Goal: Book appointment/travel/reservation: Book appointment/travel/reservation

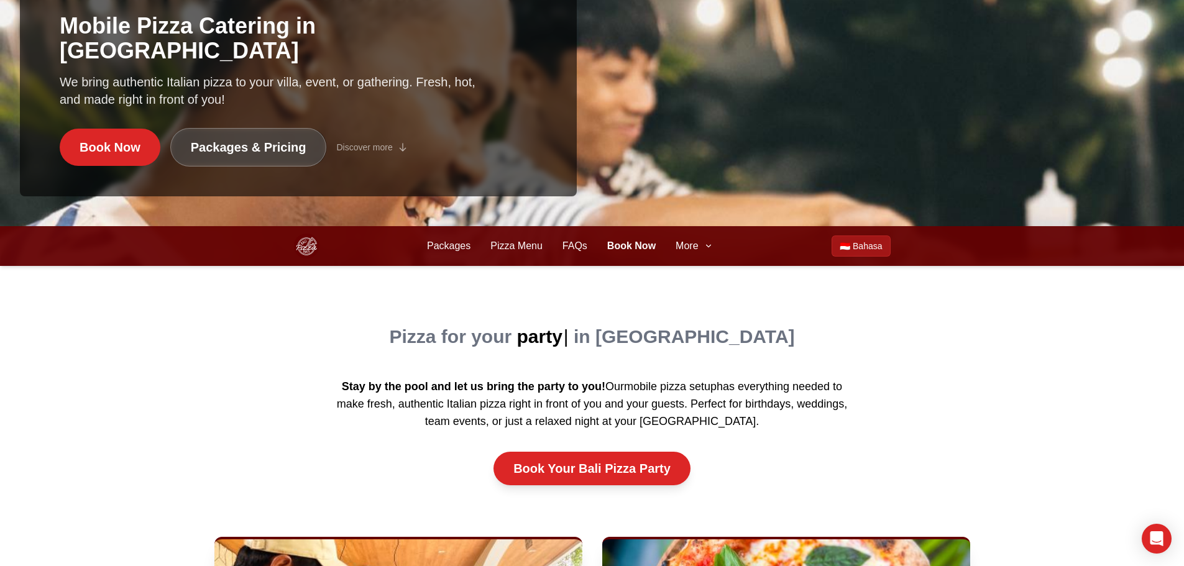
scroll to position [373, 0]
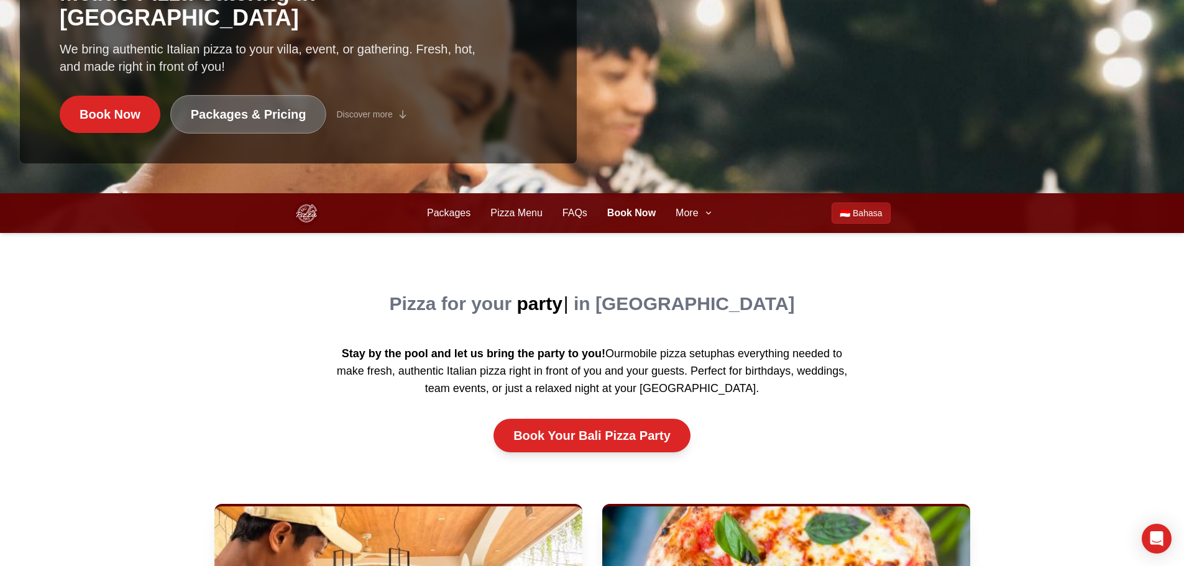
click at [262, 113] on link "Packages & Pricing" at bounding box center [248, 114] width 157 height 39
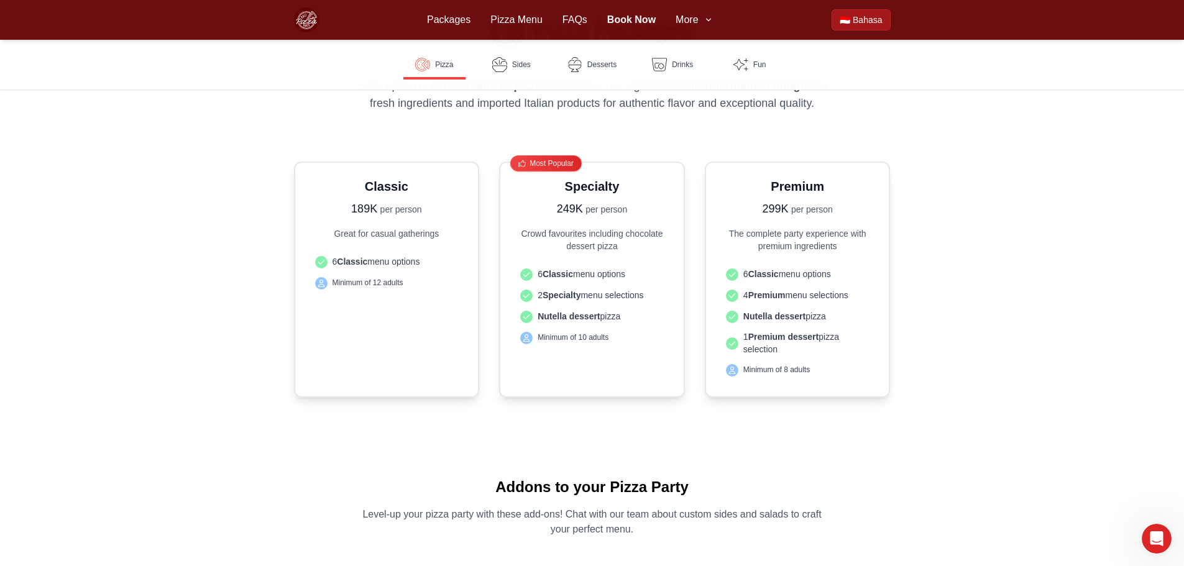
scroll to position [311, 0]
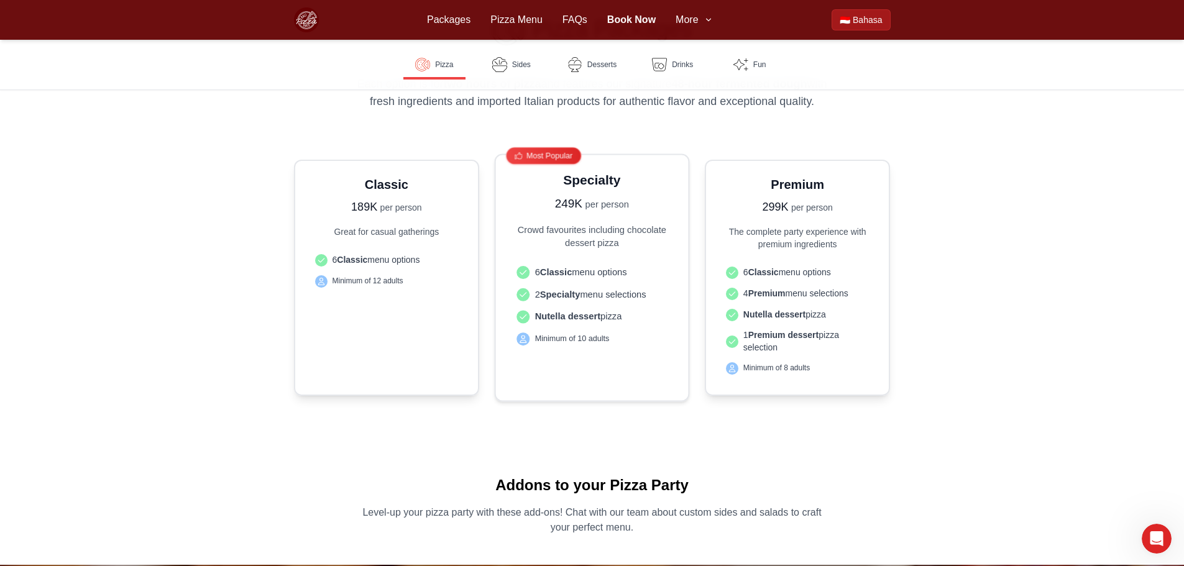
click at [570, 251] on div "Specialty 249K per person Crowd favourites including chocolate dessert pizza 6 …" at bounding box center [592, 278] width 161 height 214
click at [576, 184] on h3 "Specialty" at bounding box center [592, 180] width 161 height 18
drag, startPoint x: 585, startPoint y: 204, endPoint x: 601, endPoint y: 274, distance: 72.0
click at [601, 274] on div "Specialty 249K per person Crowd favourites including chocolate dessert pizza 6 …" at bounding box center [592, 278] width 161 height 214
click at [601, 274] on span "6 Classic menu options" at bounding box center [581, 271] width 92 height 13
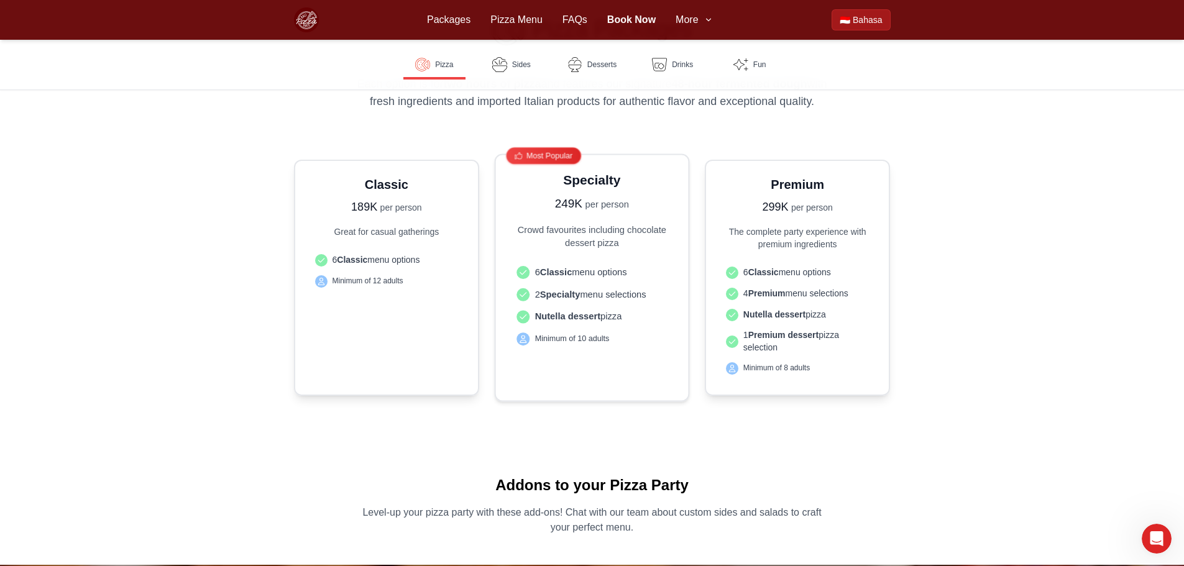
click at [520, 274] on img "Pizza Packages" at bounding box center [524, 273] width 8 height 8
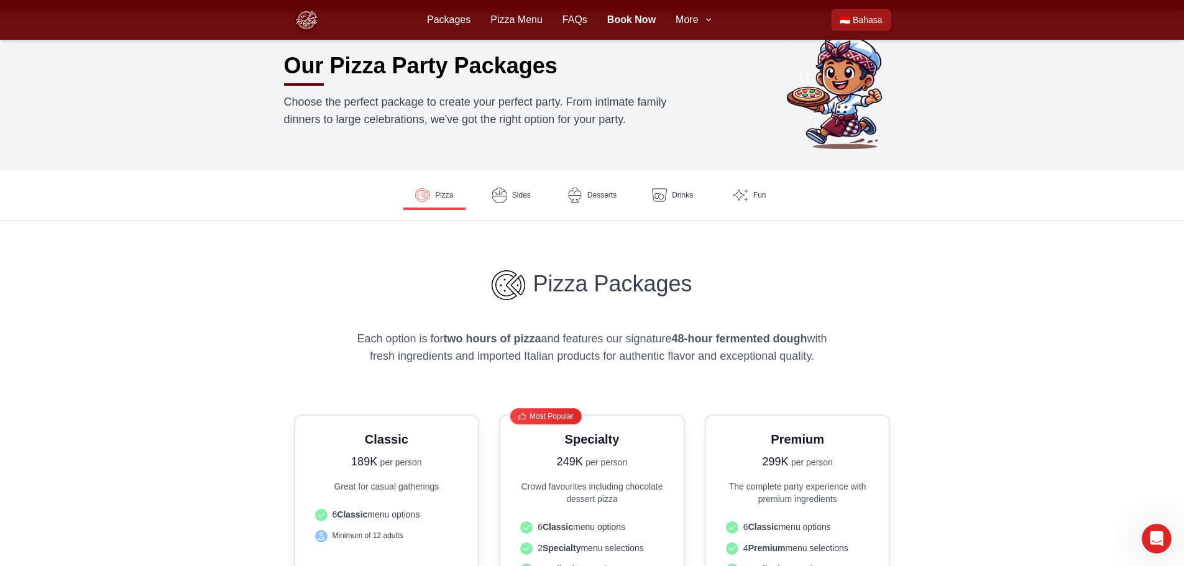
scroll to position [0, 0]
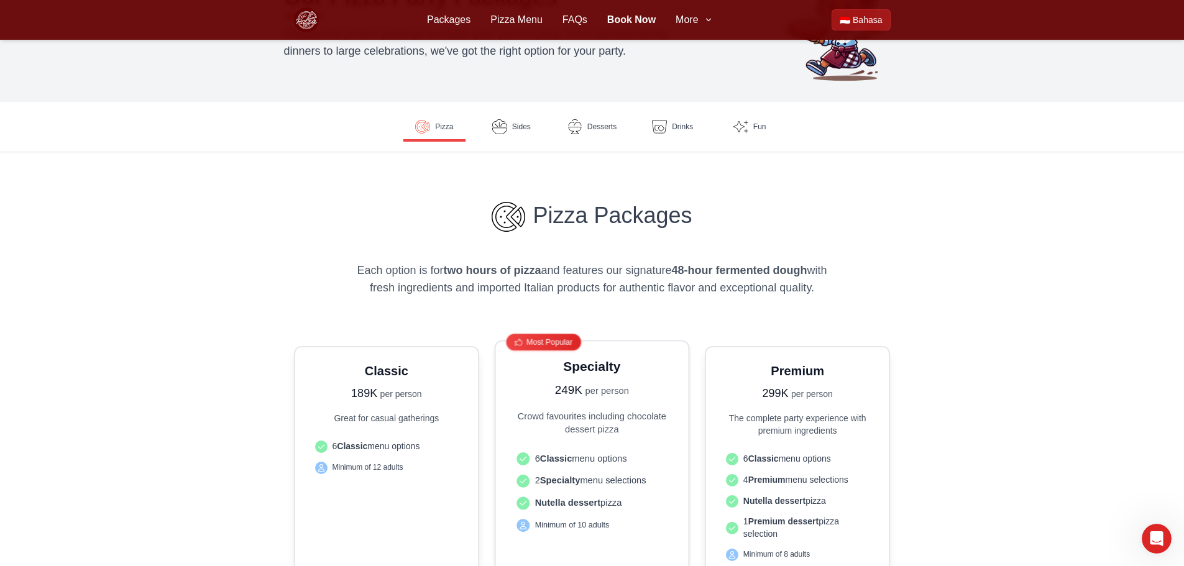
click at [561, 440] on div "Specialty 249K per person Crowd favourites including chocolate dessert pizza 6 …" at bounding box center [592, 464] width 161 height 214
click at [565, 418] on p "Crowd favourites including chocolate dessert pizza" at bounding box center [592, 423] width 161 height 26
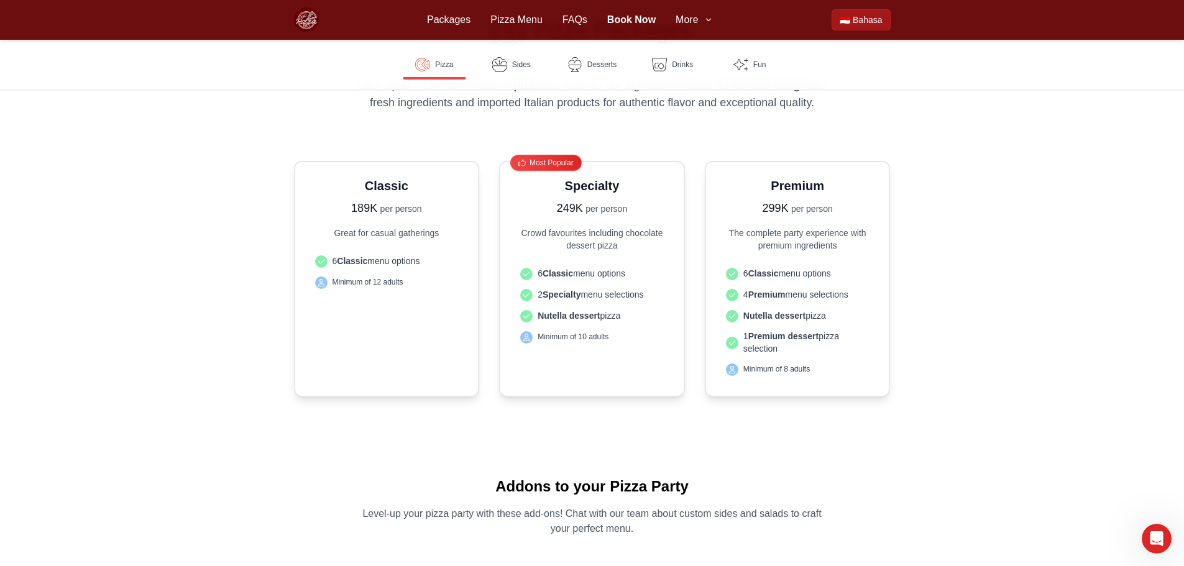
scroll to position [311, 0]
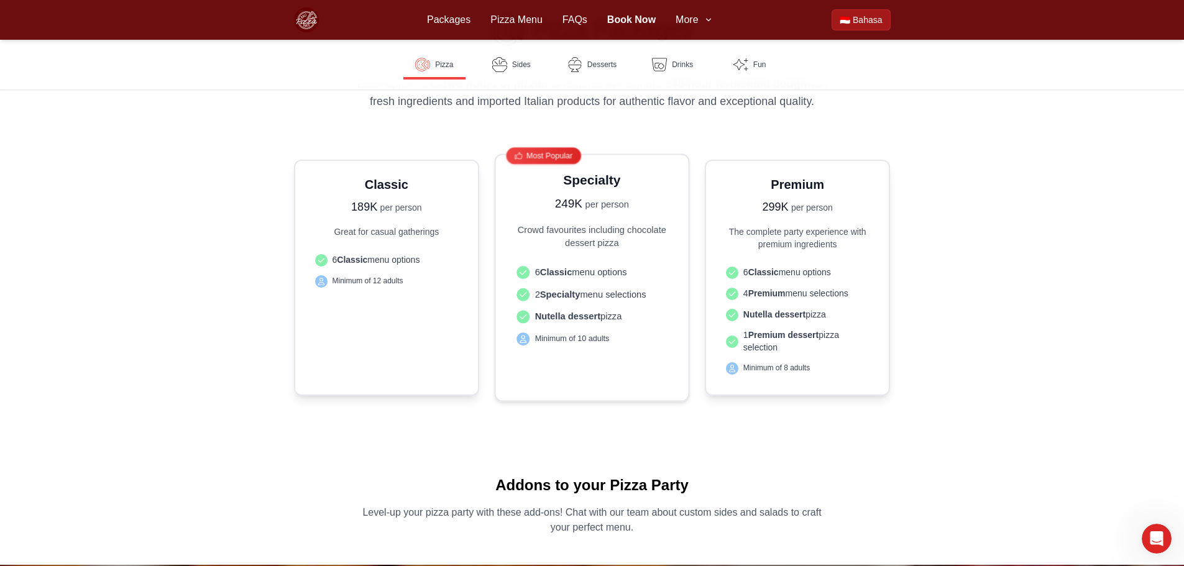
click at [564, 388] on div "Most Popular Specialty 249K per person Crowd favourites including chocolate des…" at bounding box center [592, 278] width 195 height 248
click at [1158, 538] on icon "Open Intercom Messenger" at bounding box center [1155, 537] width 21 height 21
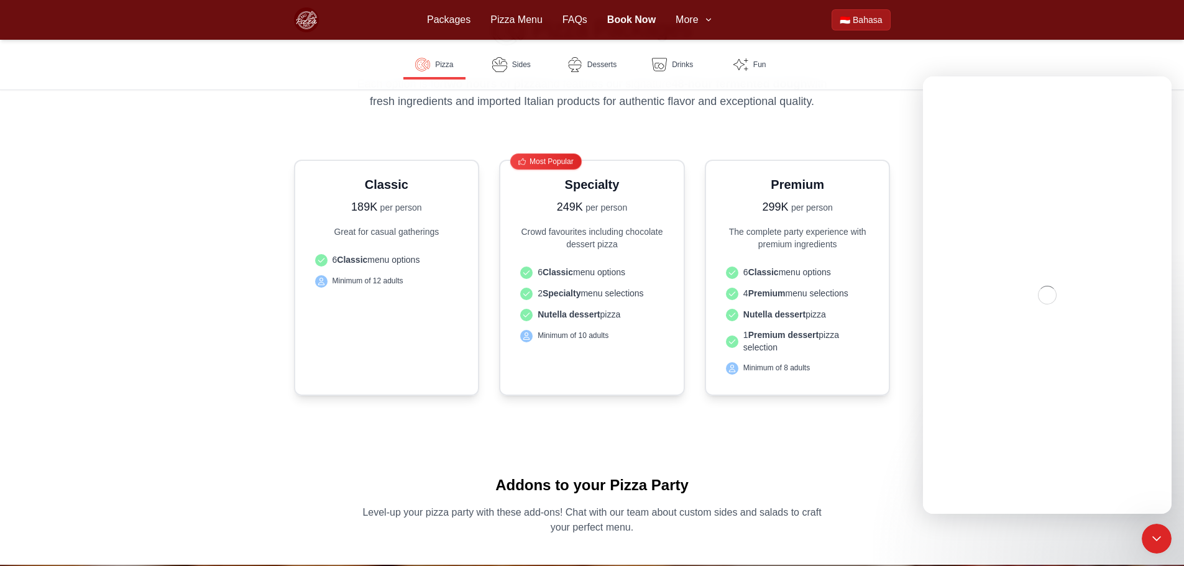
scroll to position [0, 0]
click at [1153, 92] on icon "Close" at bounding box center [1153, 93] width 7 height 7
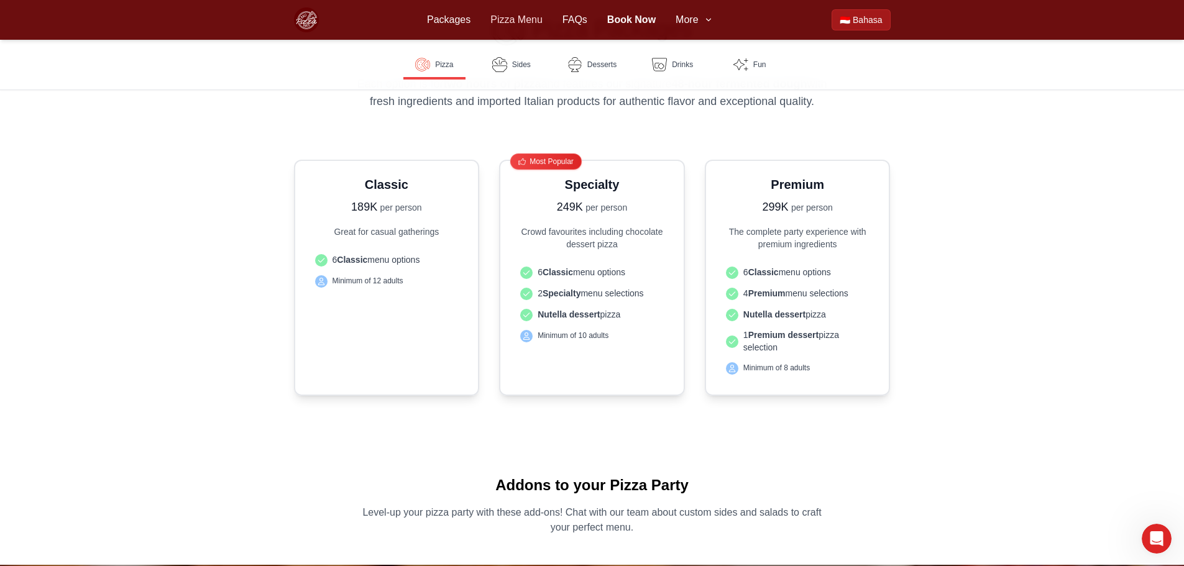
click at [505, 23] on link "Pizza Menu" at bounding box center [517, 19] width 52 height 15
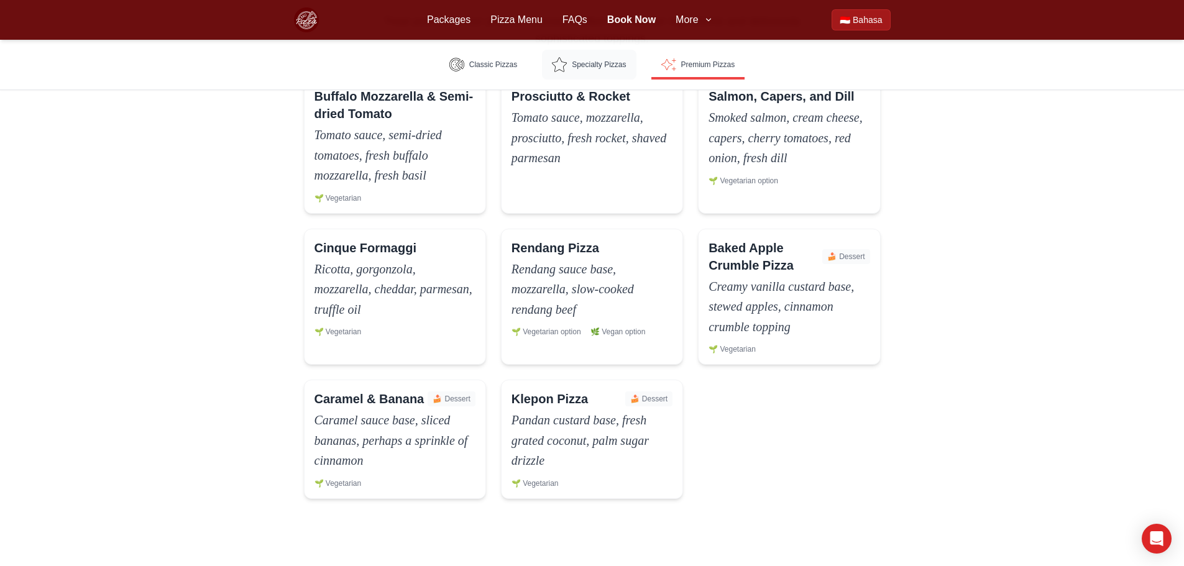
scroll to position [1430, 0]
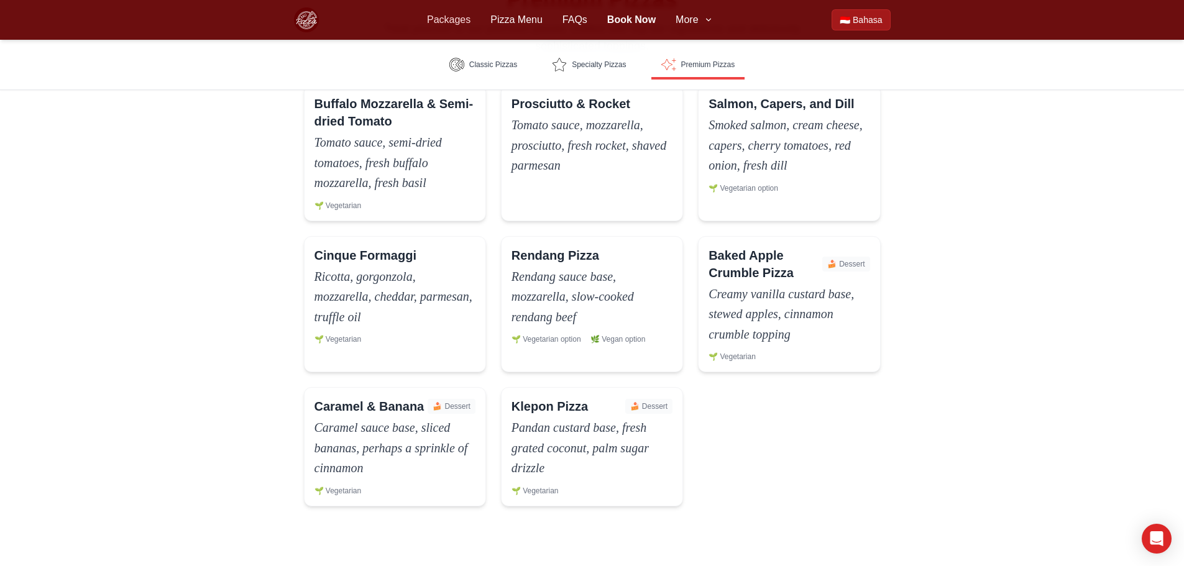
click at [450, 23] on link "Packages" at bounding box center [449, 19] width 44 height 15
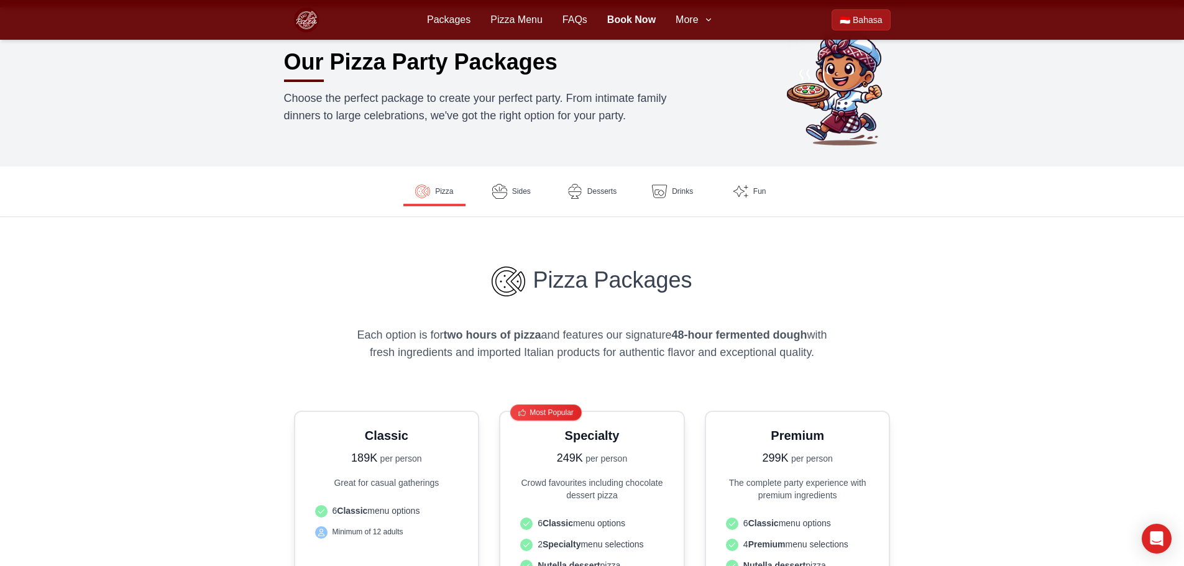
scroll to position [187, 0]
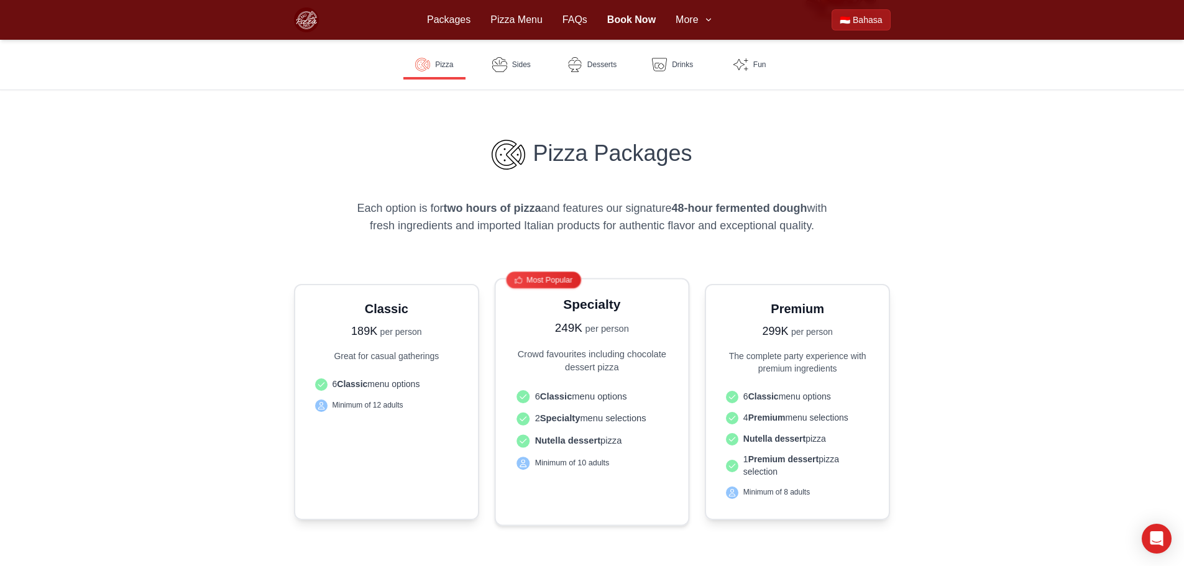
drag, startPoint x: 620, startPoint y: 397, endPoint x: 634, endPoint y: 398, distance: 13.7
click at [634, 398] on li "6 Classic menu options" at bounding box center [592, 396] width 150 height 14
click at [641, 412] on li "2 Specialty menu selections" at bounding box center [592, 419] width 150 height 14
click at [627, 397] on span "6 Classic menu options" at bounding box center [581, 396] width 92 height 13
click at [619, 419] on span "2 Specialty menu selections" at bounding box center [590, 418] width 111 height 13
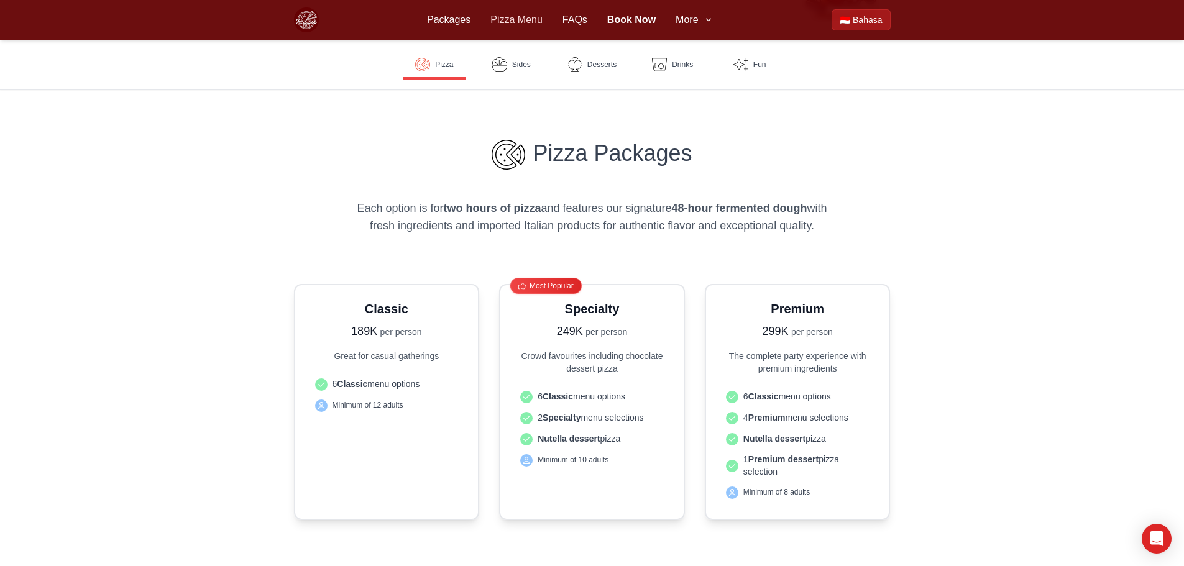
click at [522, 21] on link "Pizza Menu" at bounding box center [517, 19] width 52 height 15
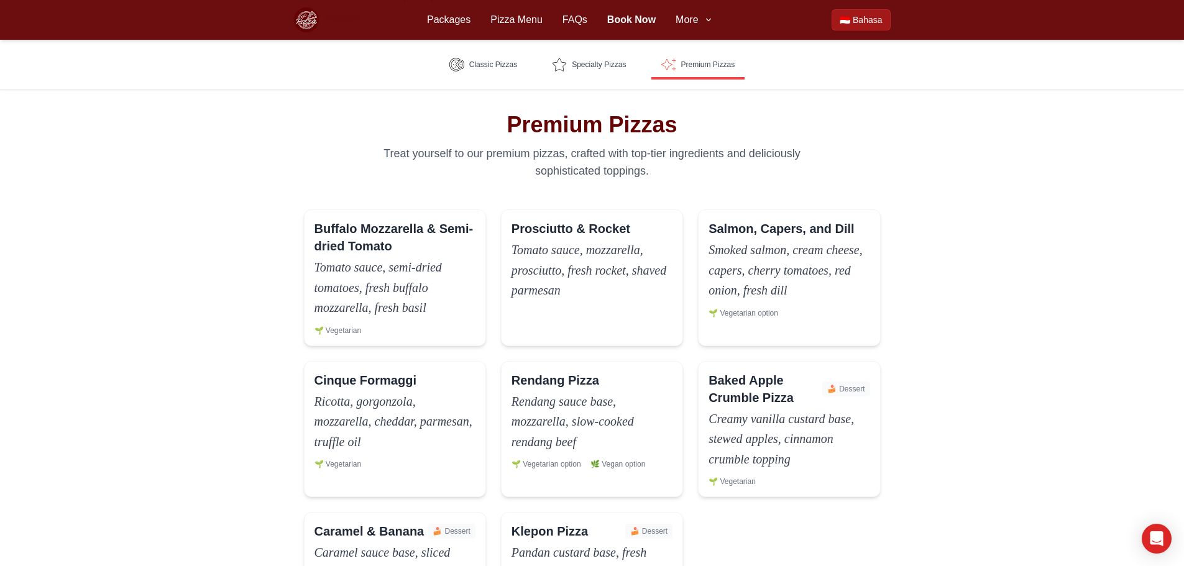
scroll to position [1306, 0]
click at [448, 13] on link "Packages" at bounding box center [449, 19] width 44 height 15
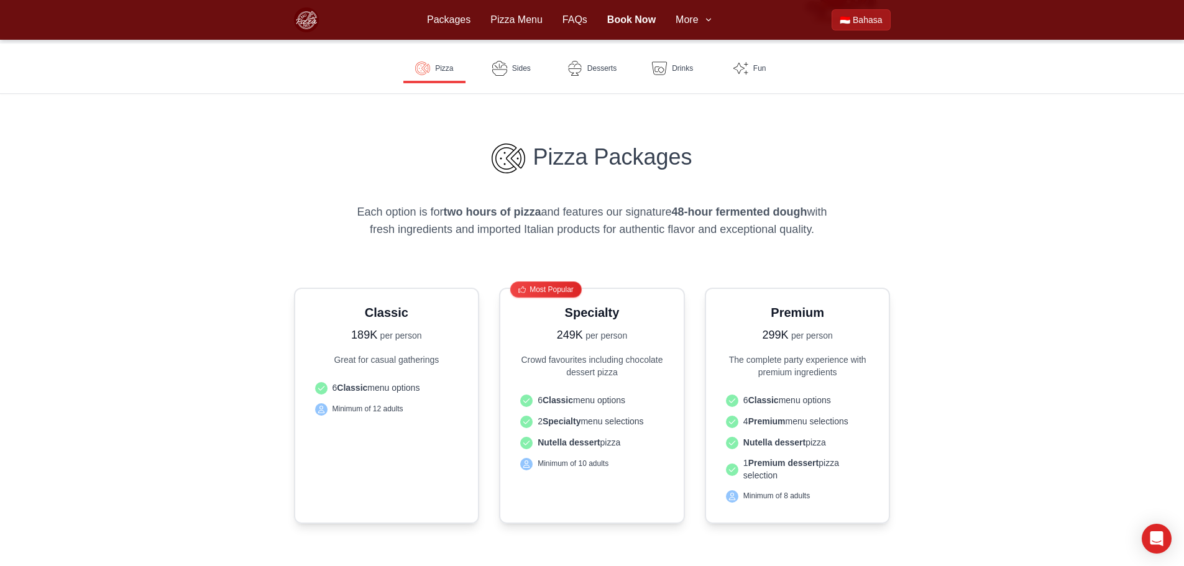
scroll to position [311, 0]
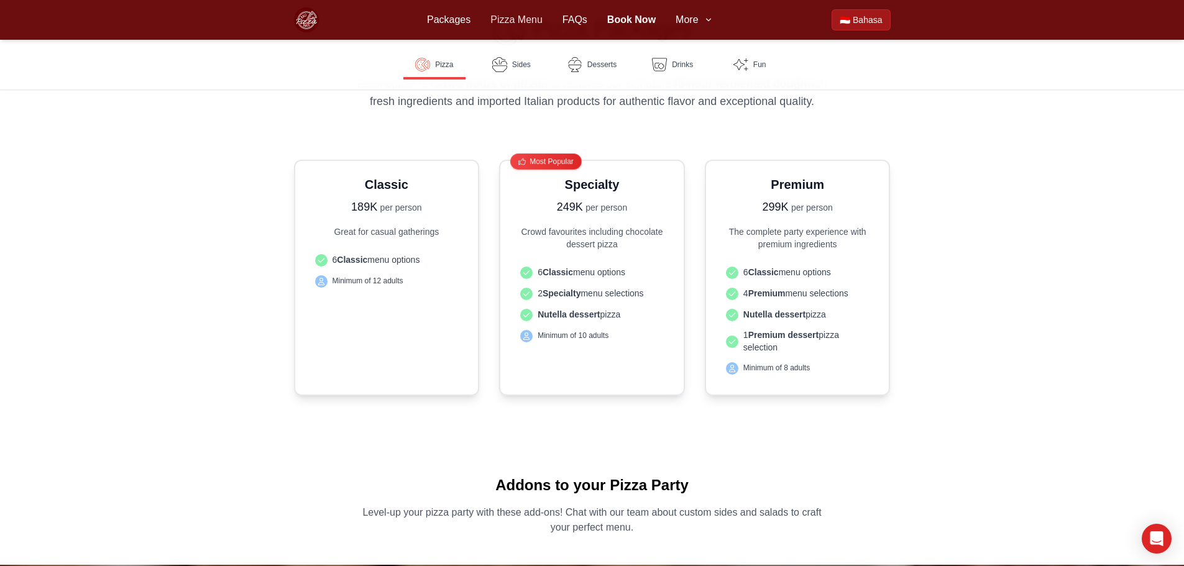
click at [527, 24] on link "Pizza Menu" at bounding box center [517, 19] width 52 height 15
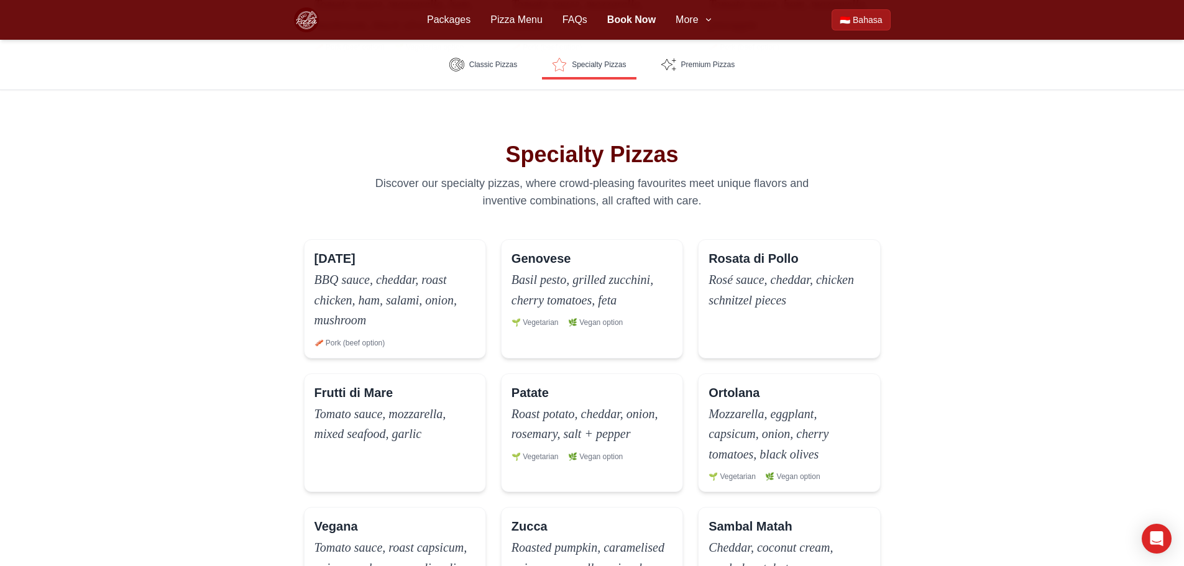
scroll to position [560, 0]
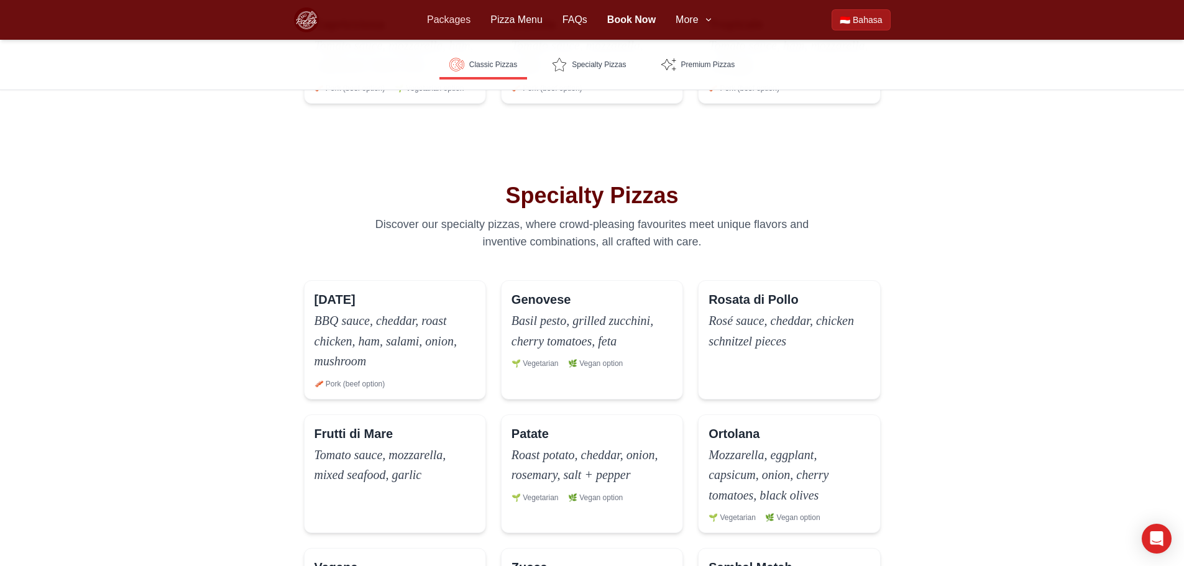
click at [448, 19] on link "Packages" at bounding box center [449, 19] width 44 height 15
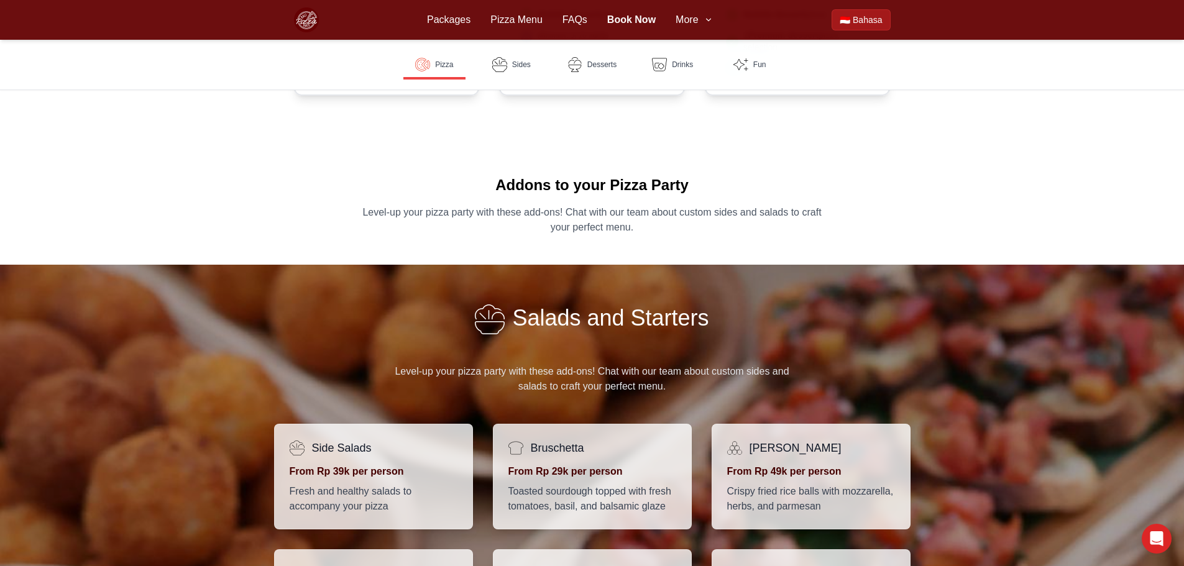
scroll to position [622, 0]
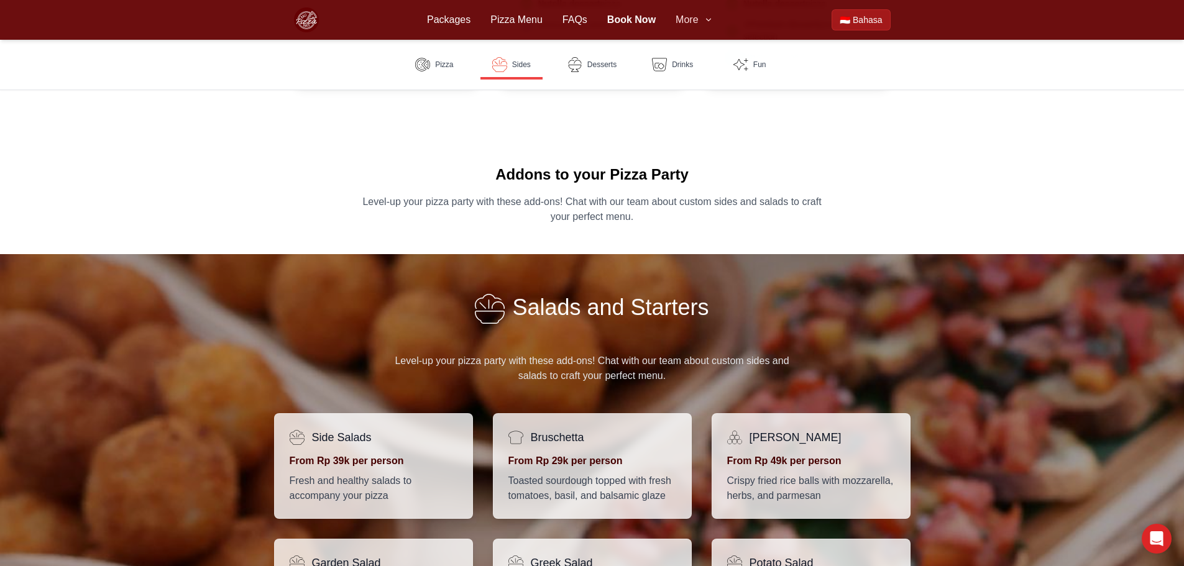
click at [689, 20] on span "More" at bounding box center [687, 19] width 22 height 15
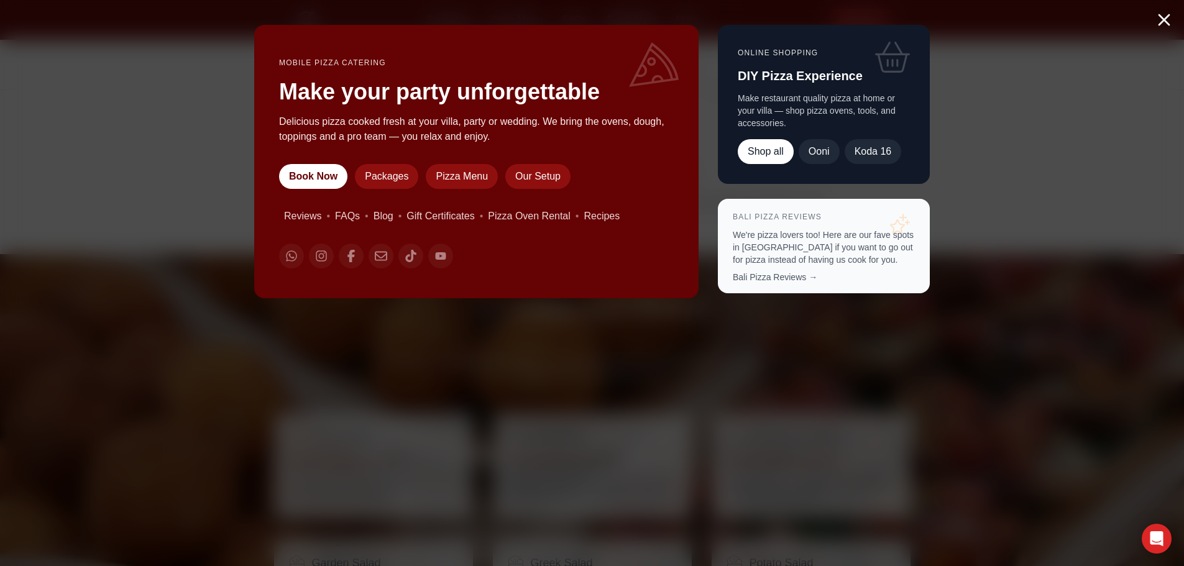
click at [1007, 130] on div "Mobile Pizza Catering Make your party unforgettable Delicious pizza cooked fres…" at bounding box center [592, 283] width 1184 height 566
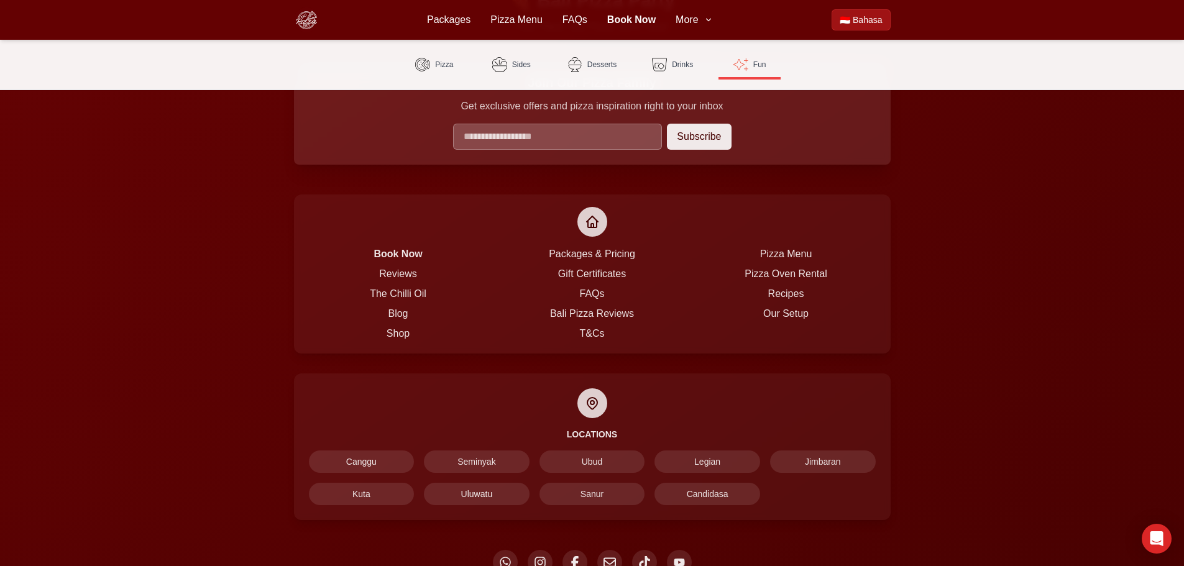
scroll to position [2985, 0]
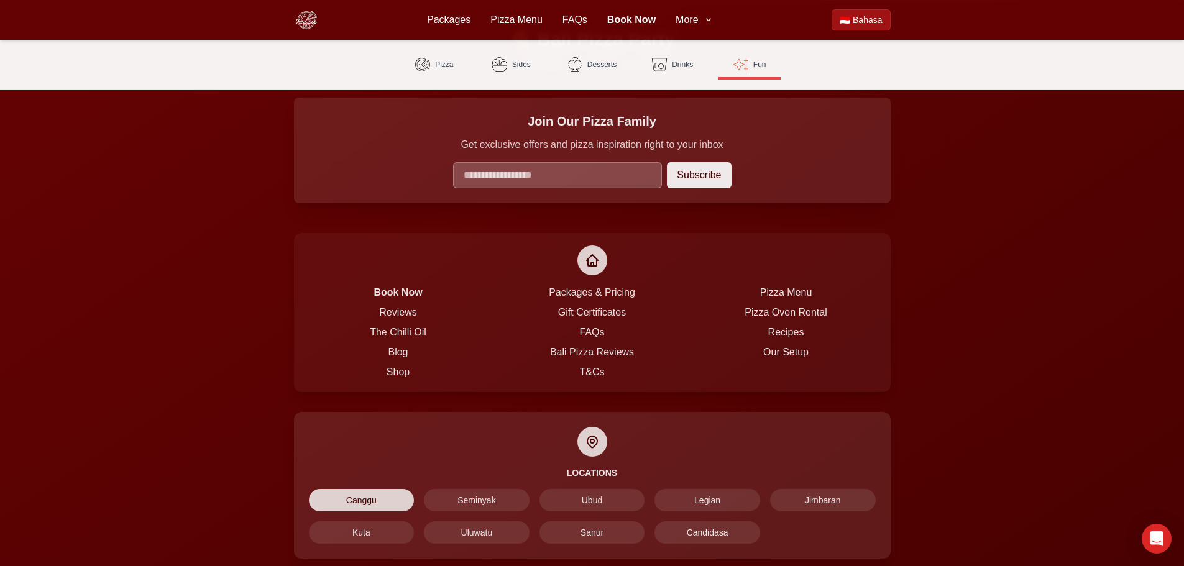
click at [349, 489] on span "Canggu" at bounding box center [362, 500] width 106 height 22
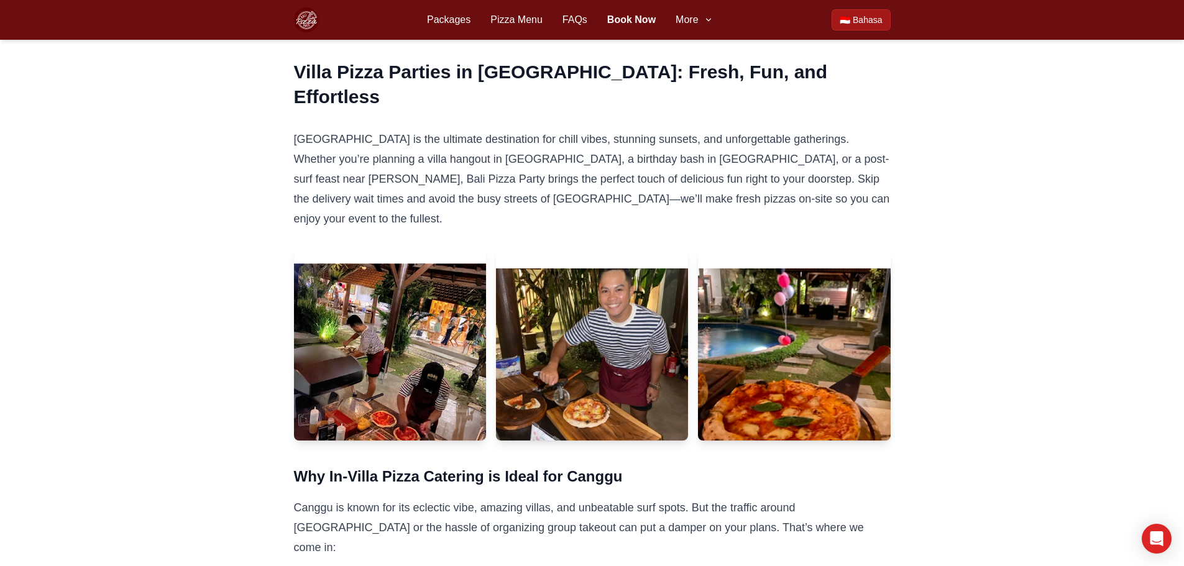
click at [365, 344] on img at bounding box center [390, 365] width 202 height 202
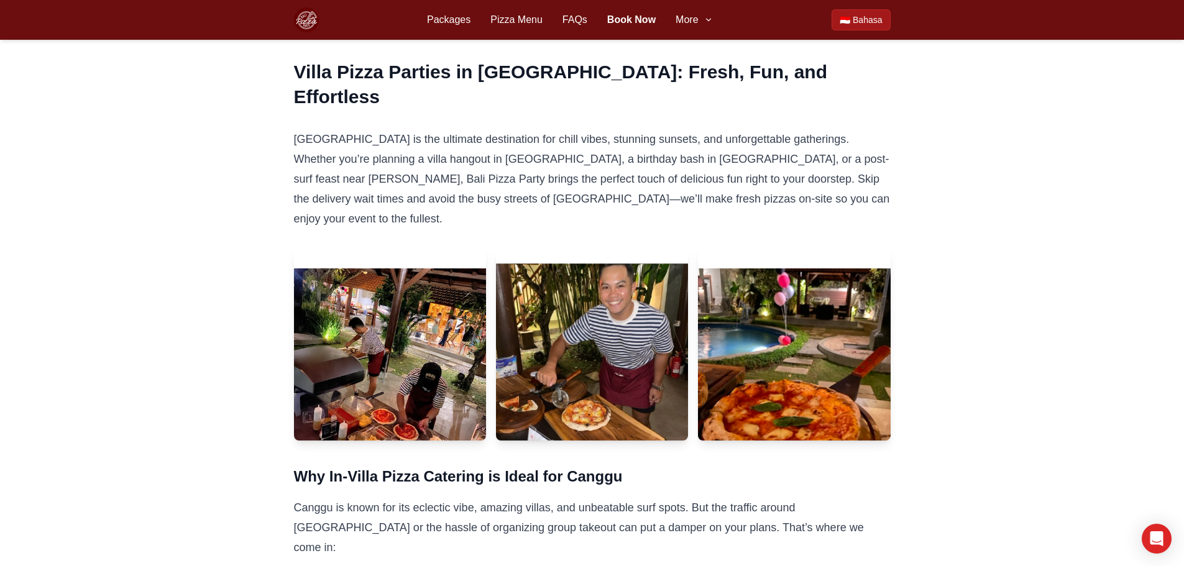
click at [630, 282] on img at bounding box center [592, 365] width 202 height 202
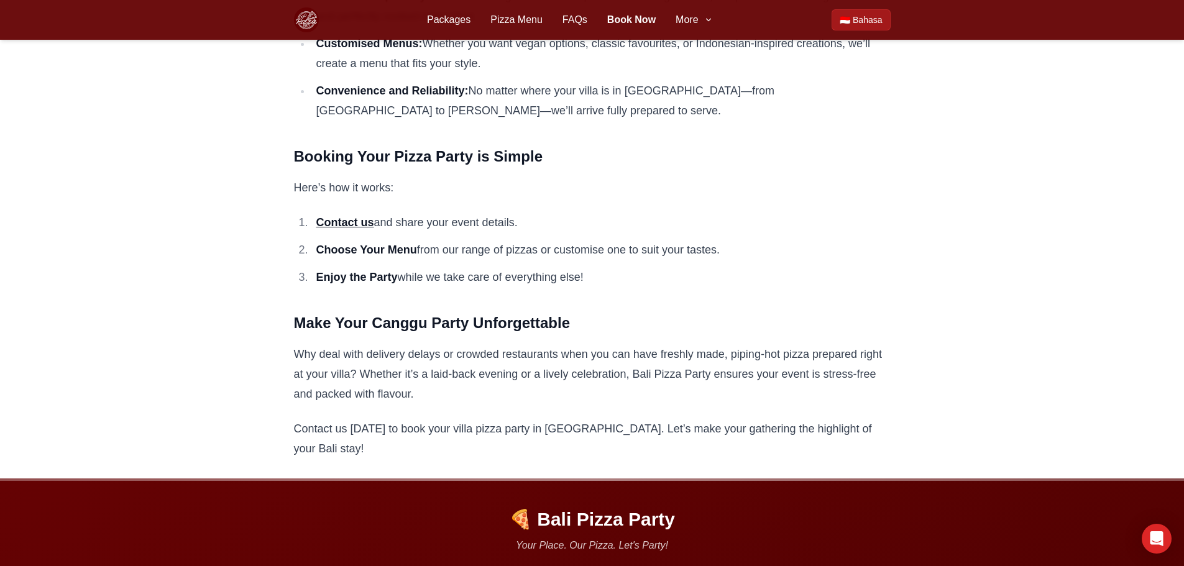
scroll to position [1057, 0]
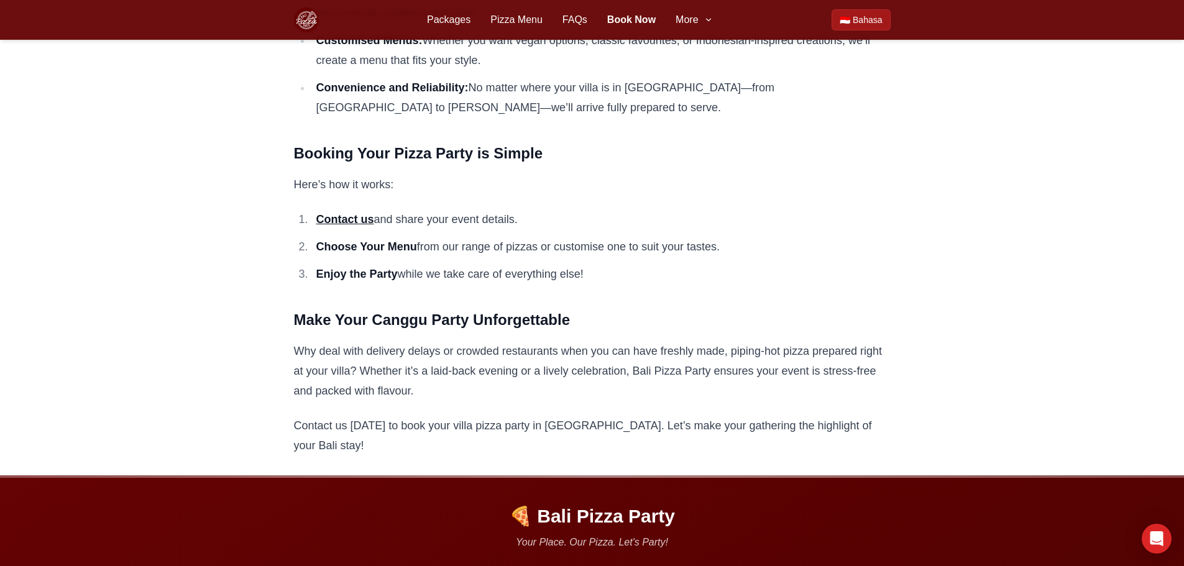
click at [328, 213] on strong "Contact us" at bounding box center [345, 219] width 58 height 12
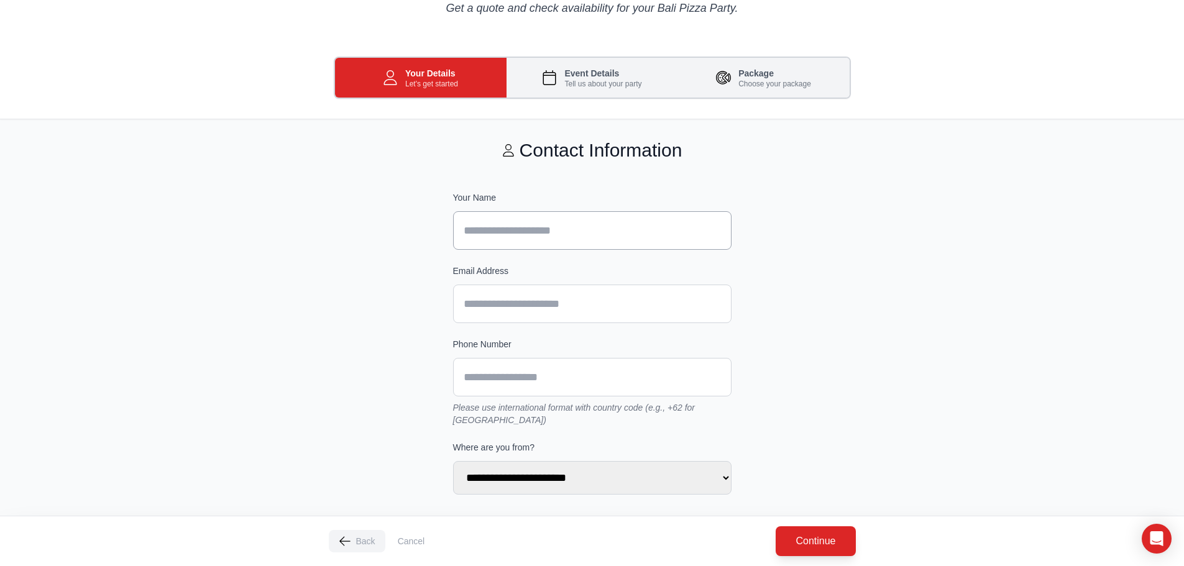
scroll to position [114, 0]
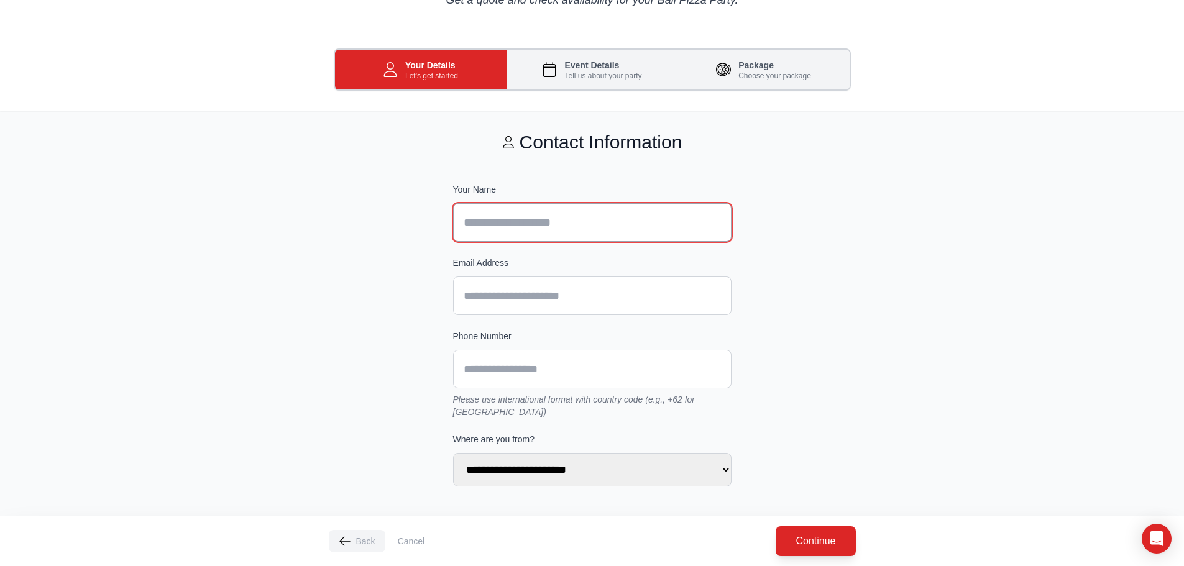
click at [556, 211] on input "text" at bounding box center [592, 222] width 279 height 39
type input "*******"
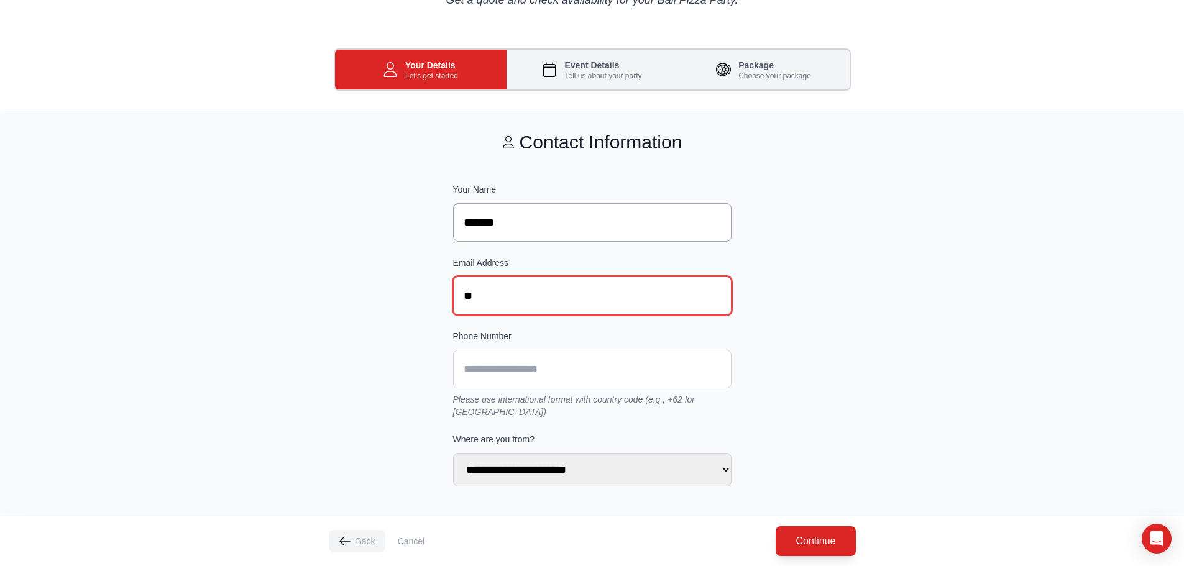
scroll to position [12, 0]
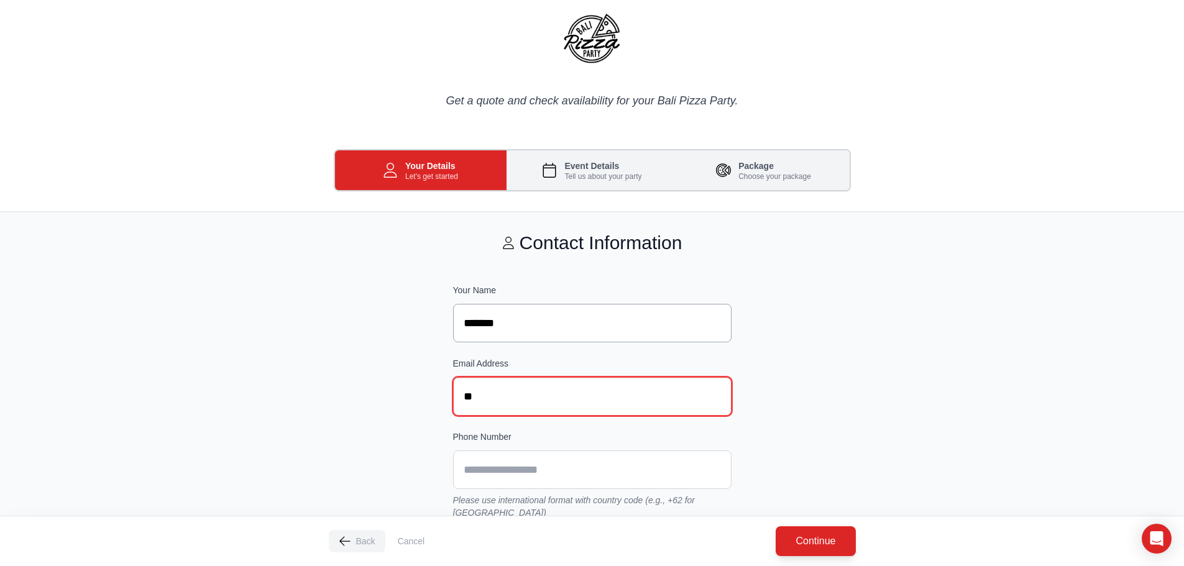
type input "**"
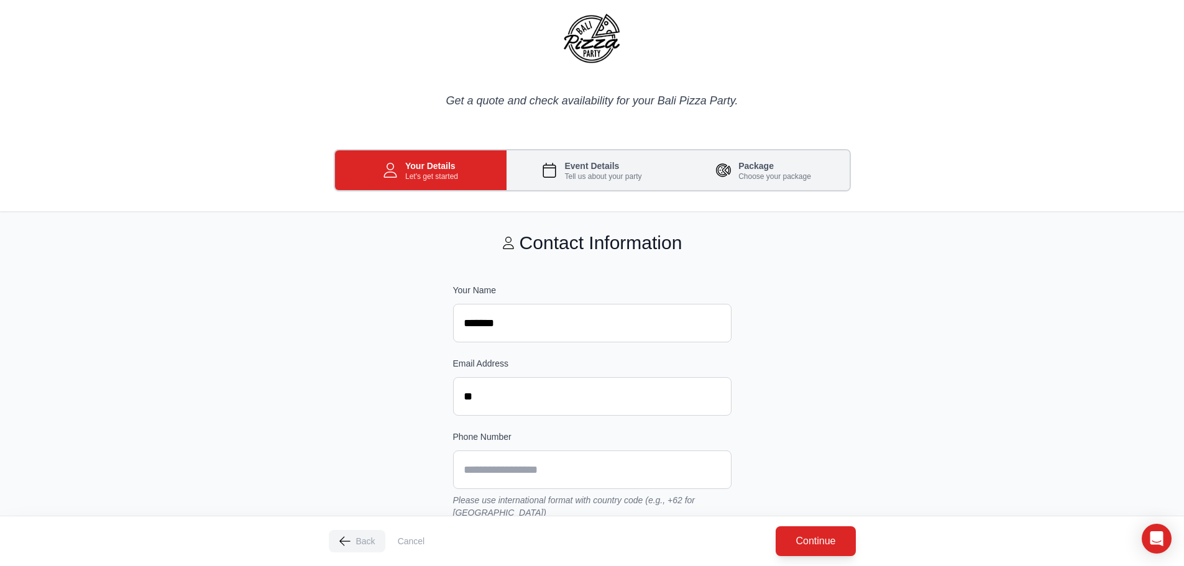
scroll to position [0, 0]
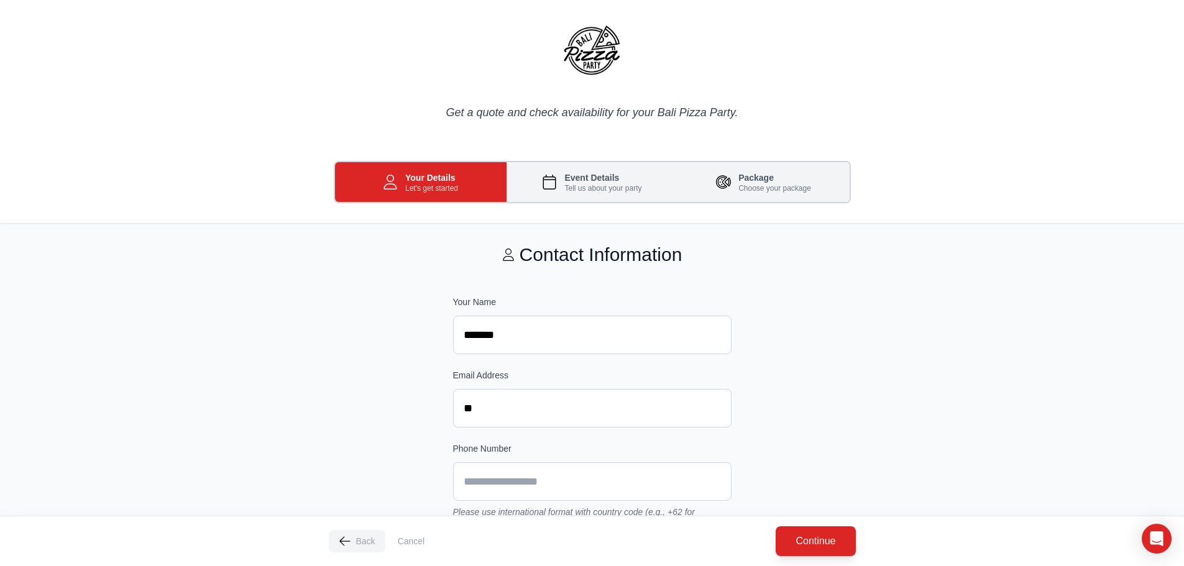
click at [556, 211] on div "Your Details Let's get started Event Details Tell us about your party Package C…" at bounding box center [592, 182] width 1184 height 83
click at [560, 333] on input "*******" at bounding box center [592, 335] width 279 height 39
type input "**********"
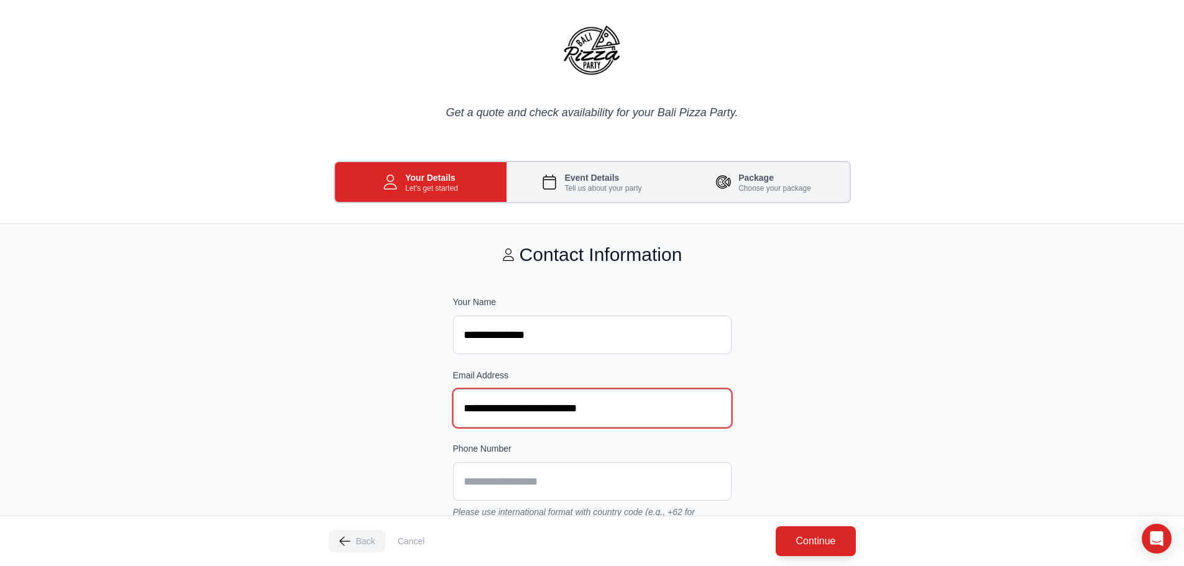
type input "**********"
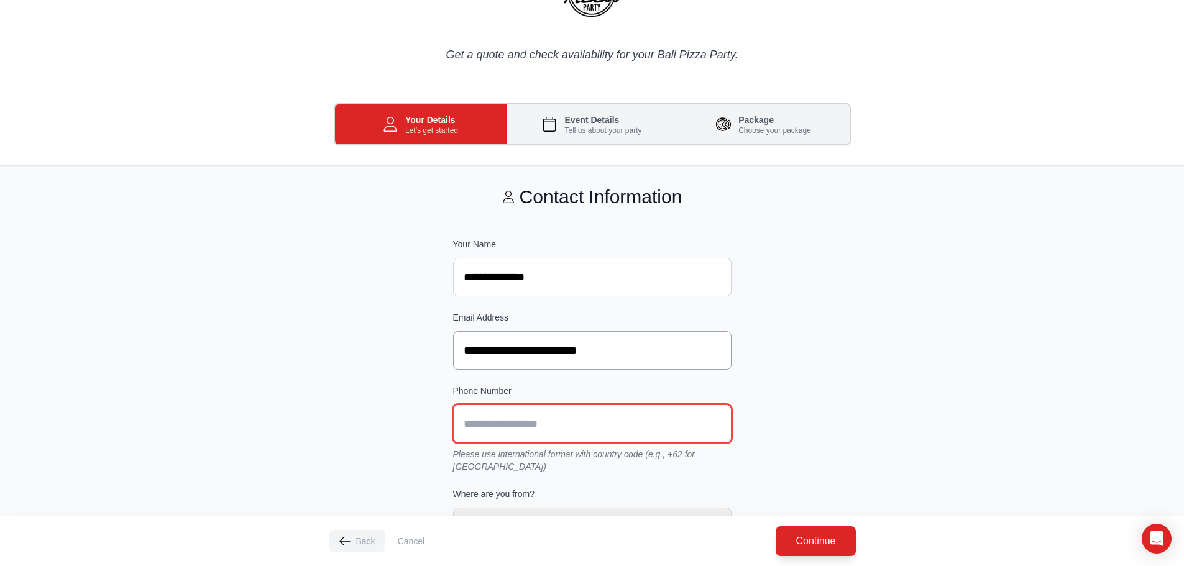
scroll to position [114, 0]
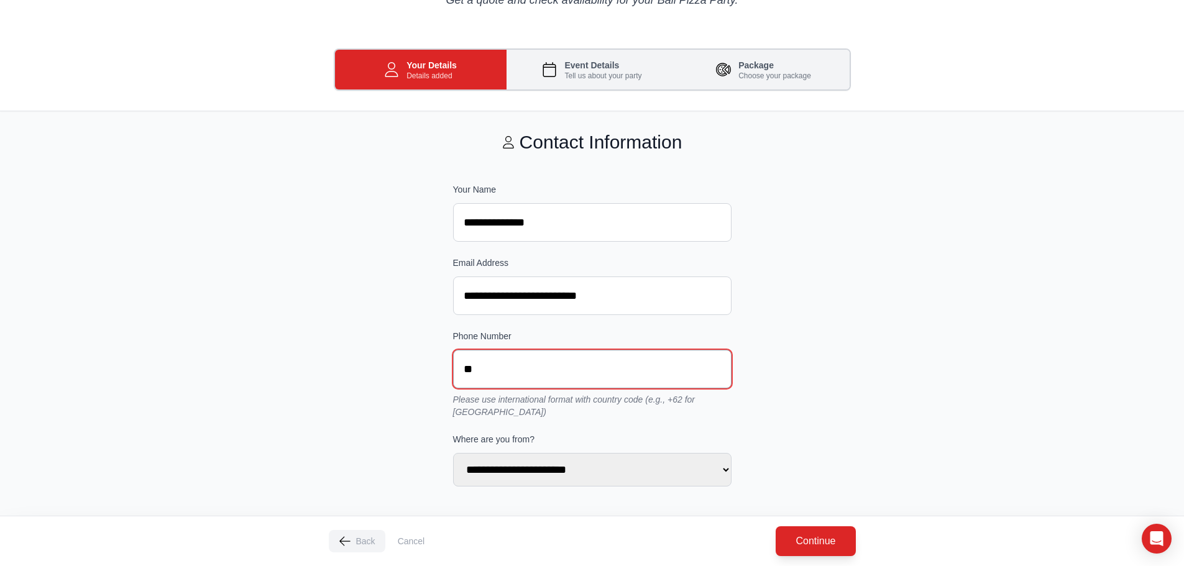
type input "***"
select select "*********"
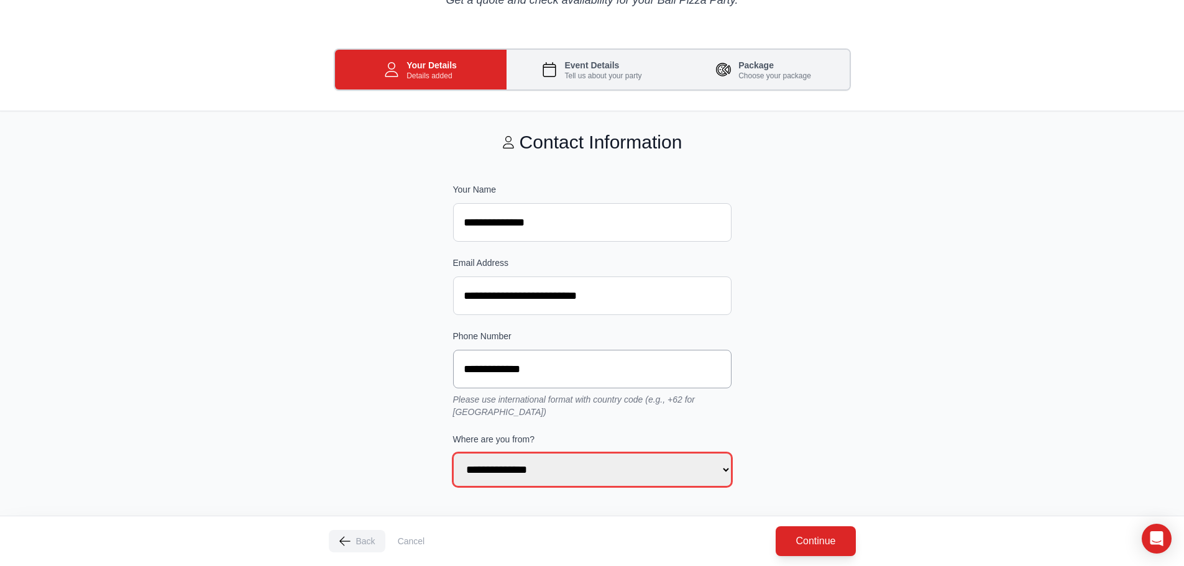
type input "**********"
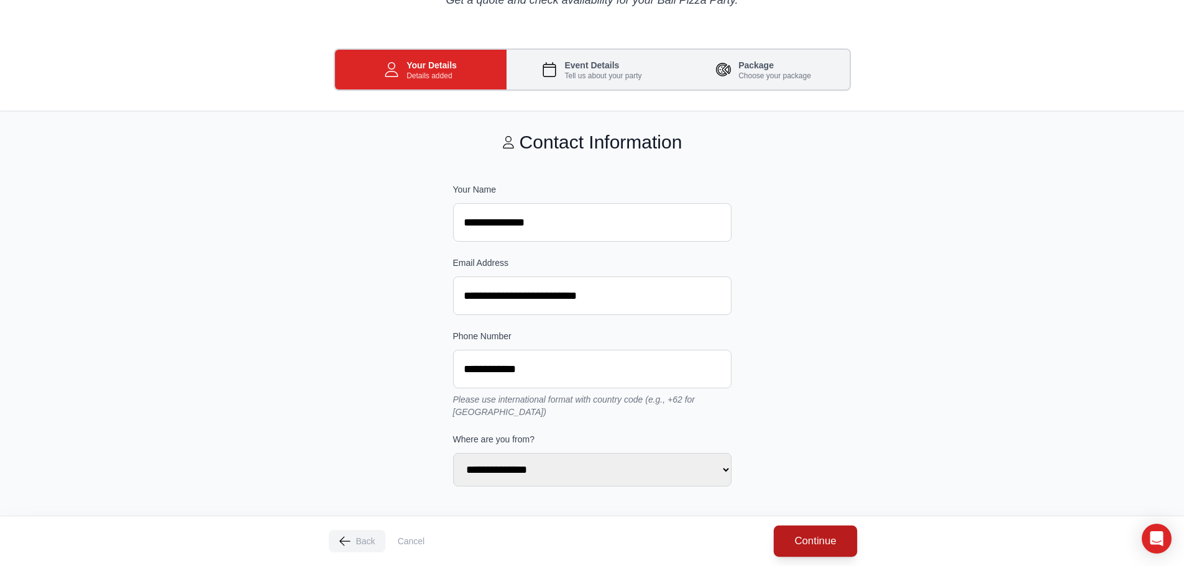
click at [813, 538] on button "Continue" at bounding box center [815, 541] width 83 height 31
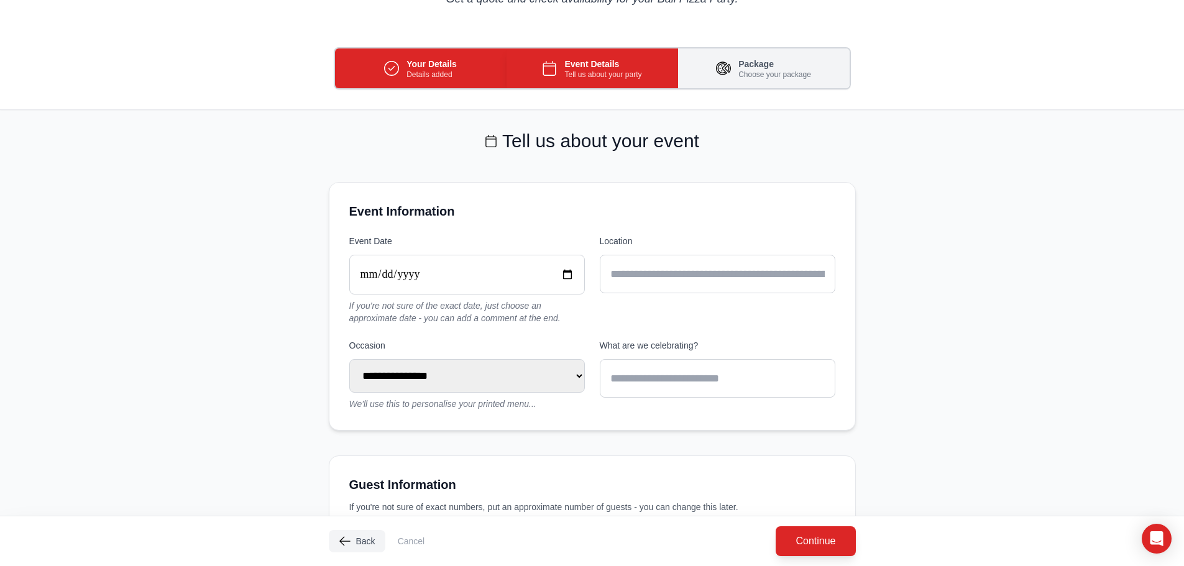
scroll to position [129, 0]
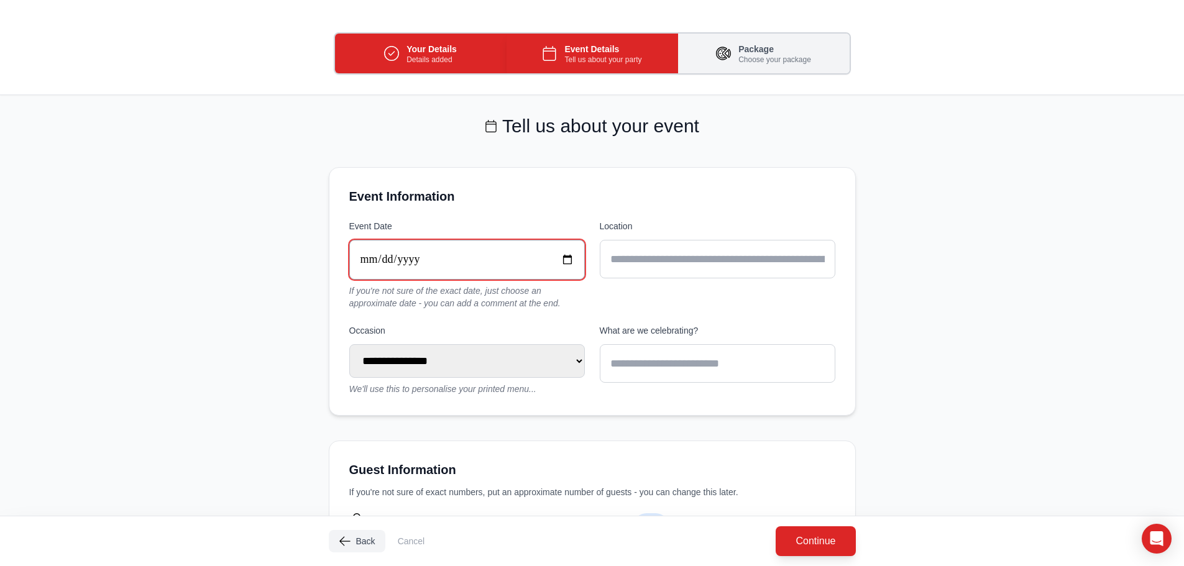
click at [566, 257] on input "date" at bounding box center [467, 260] width 236 height 40
type input "**********"
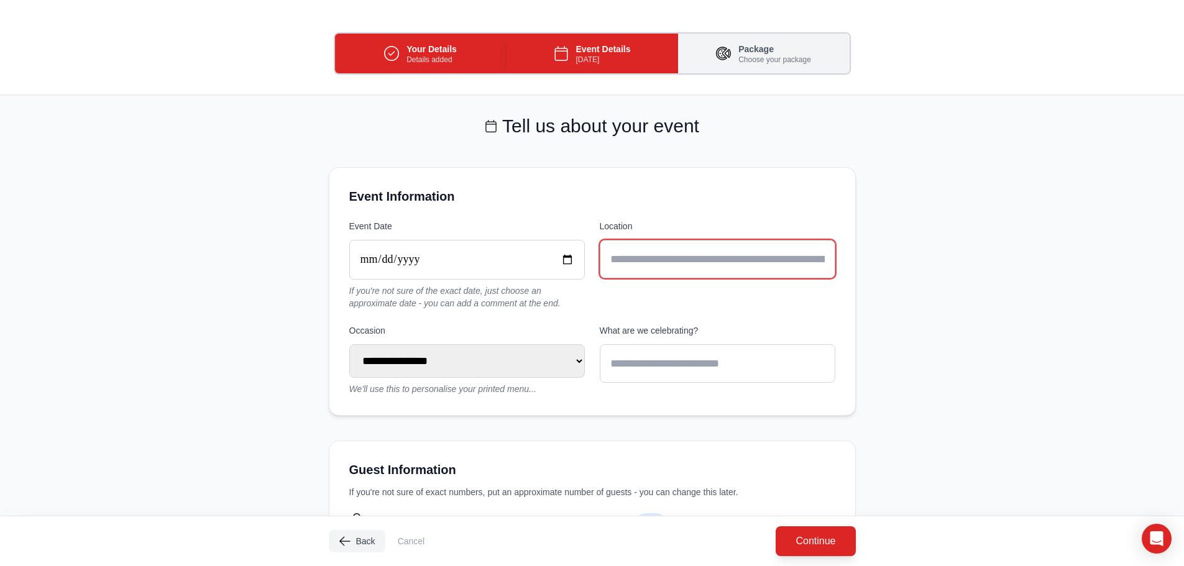
click at [643, 264] on input "text" at bounding box center [718, 259] width 236 height 39
type input "******"
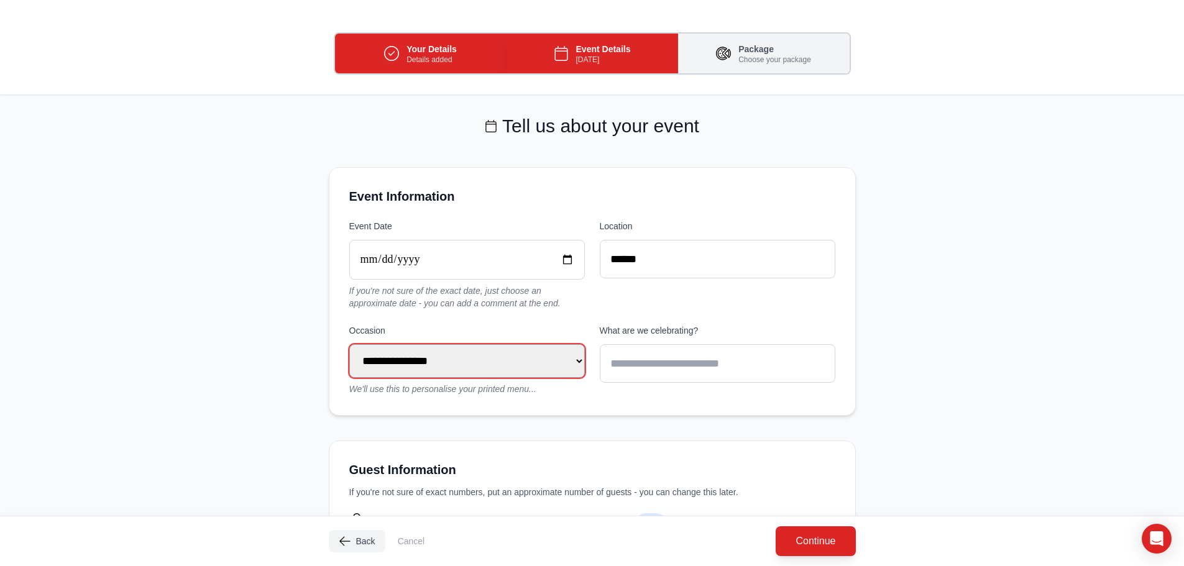
click at [521, 348] on select "**********" at bounding box center [467, 361] width 236 height 34
select select "**********"
click at [349, 344] on select "**********" at bounding box center [467, 361] width 236 height 34
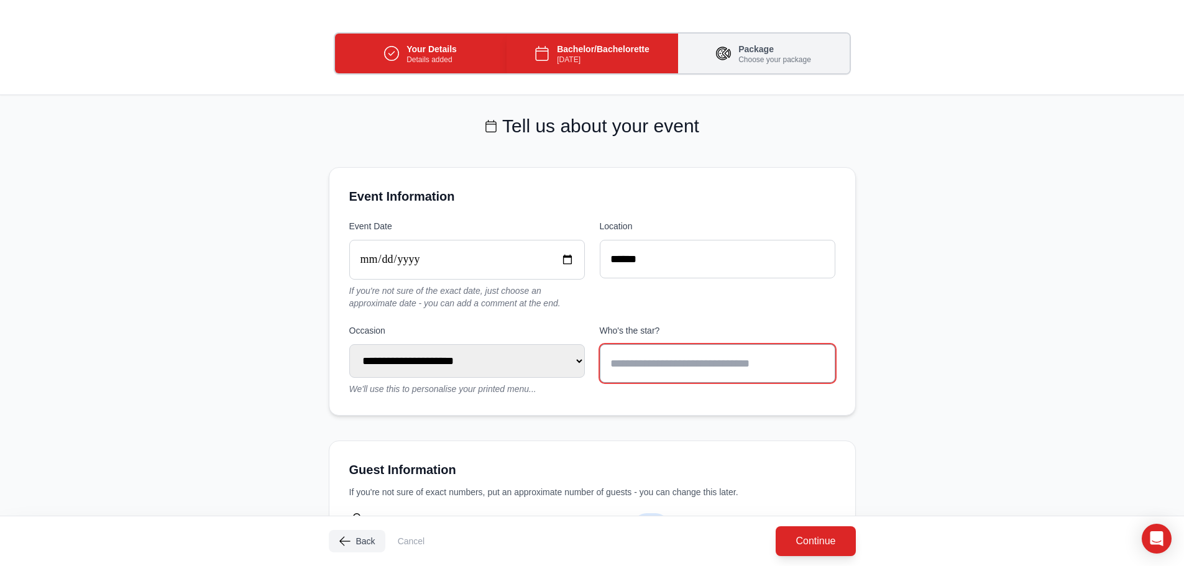
click at [652, 362] on input "text" at bounding box center [718, 363] width 236 height 39
type input "*"
type input "*******"
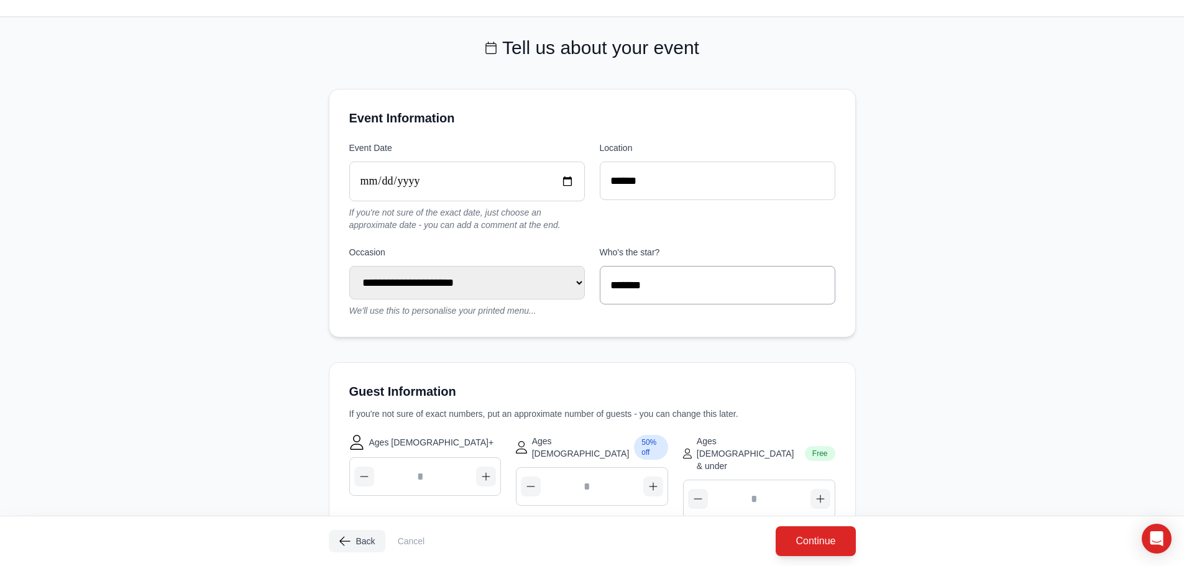
scroll to position [253, 0]
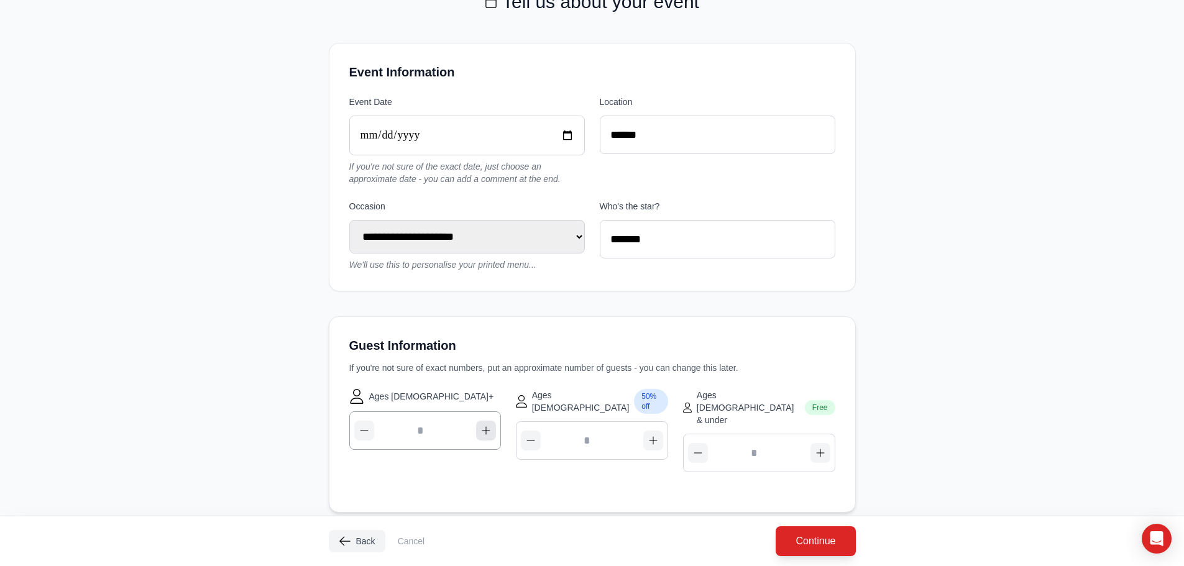
click at [482, 433] on img "button" at bounding box center [486, 431] width 10 height 10
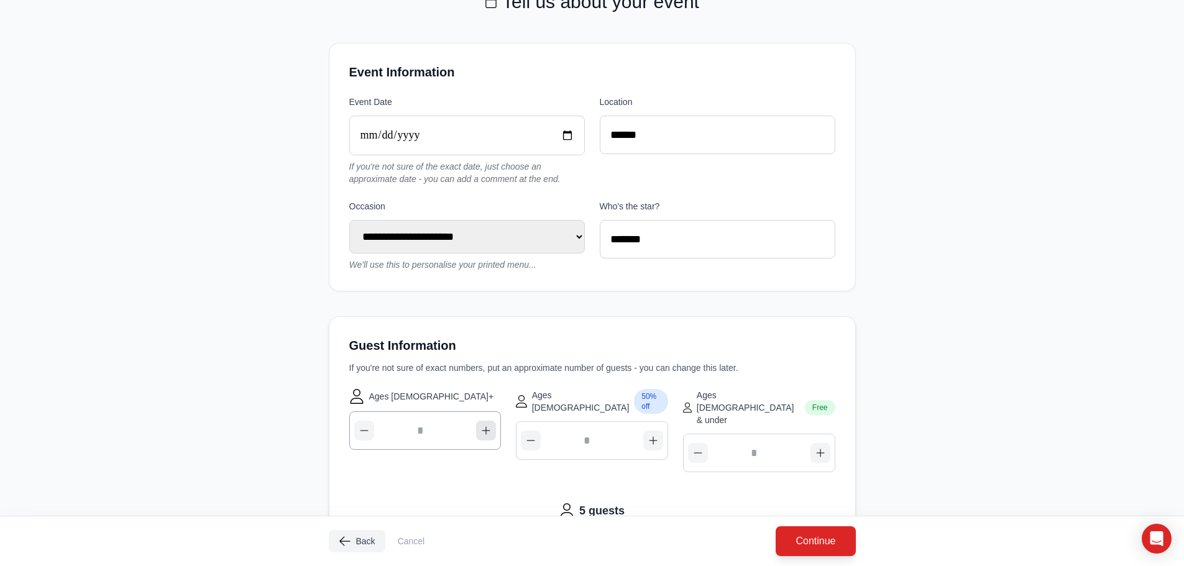
click at [482, 433] on img "button" at bounding box center [486, 431] width 10 height 10
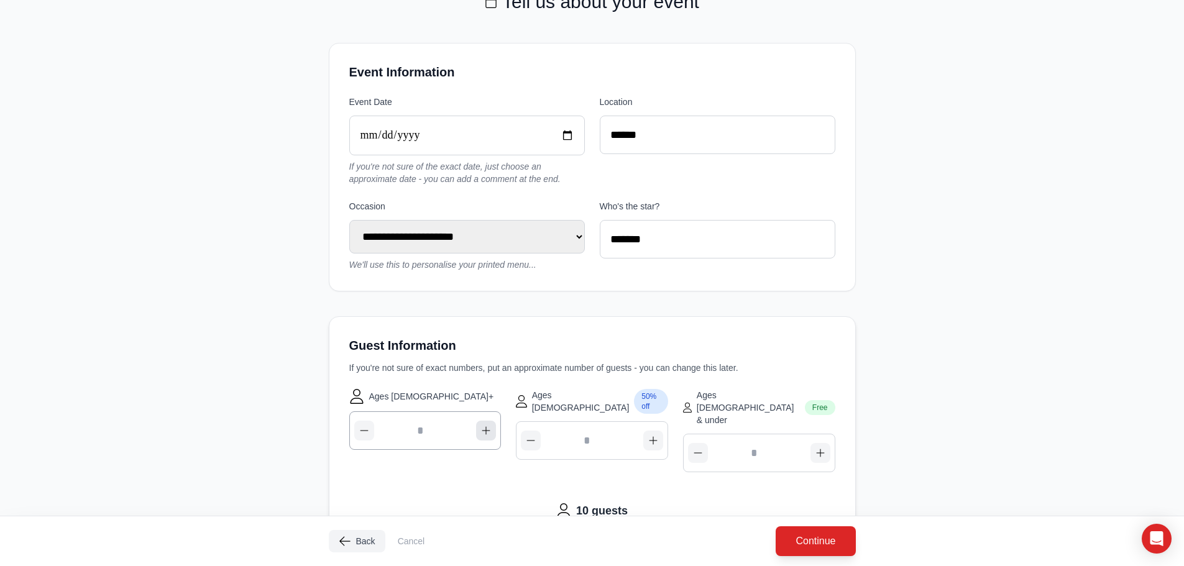
click at [482, 433] on img "button" at bounding box center [486, 431] width 10 height 10
type input "**"
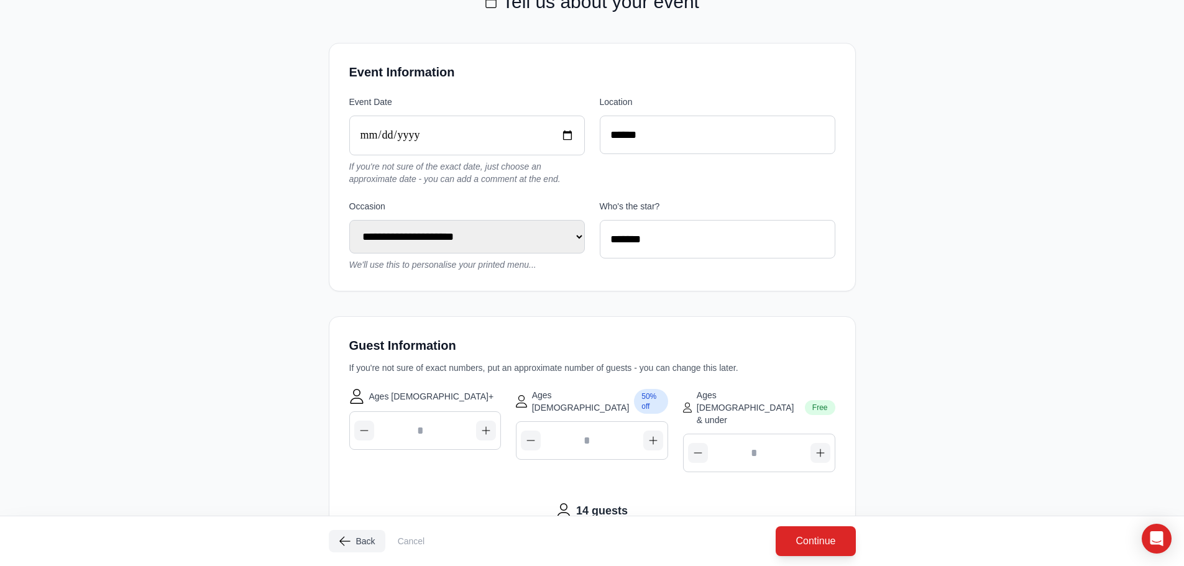
click at [1011, 242] on div "**********" at bounding box center [592, 295] width 1184 height 1096
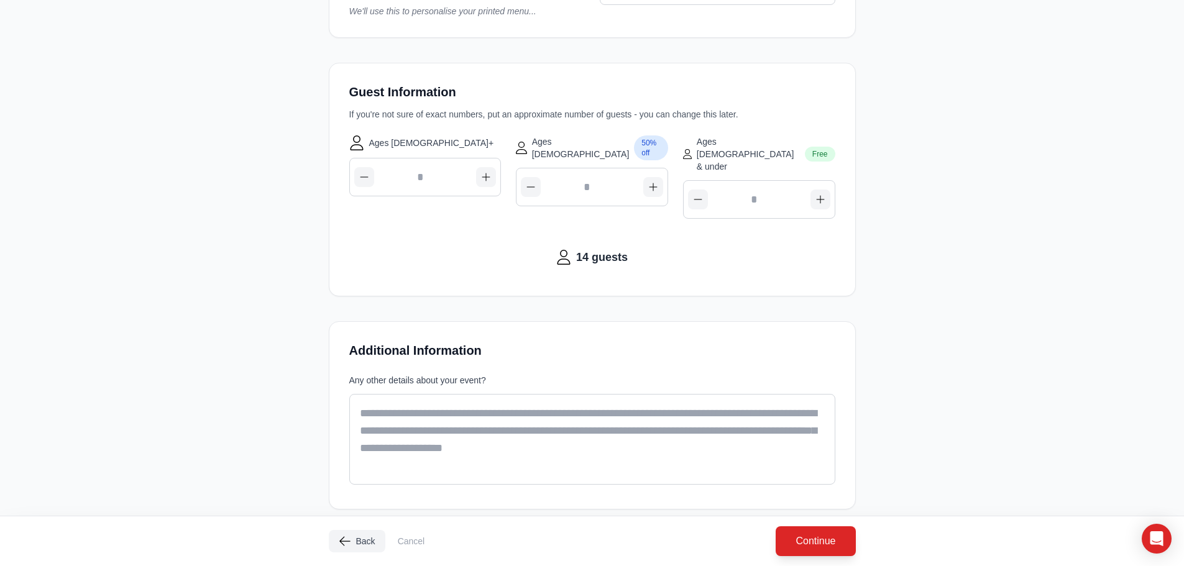
scroll to position [509, 0]
click at [818, 533] on button "Continue" at bounding box center [815, 541] width 83 height 31
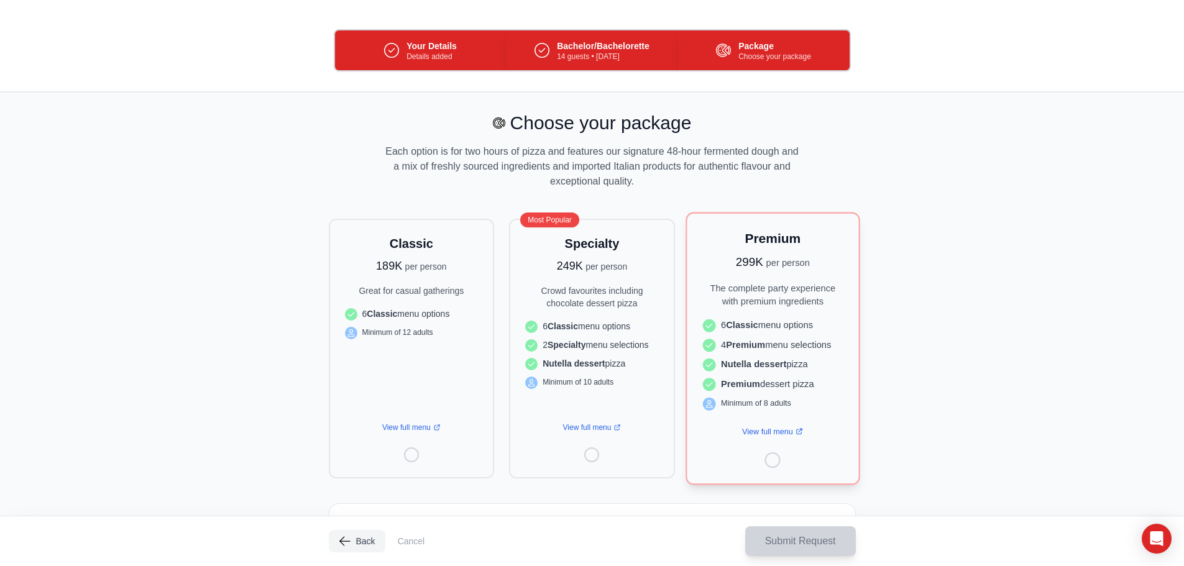
scroll to position [129, 0]
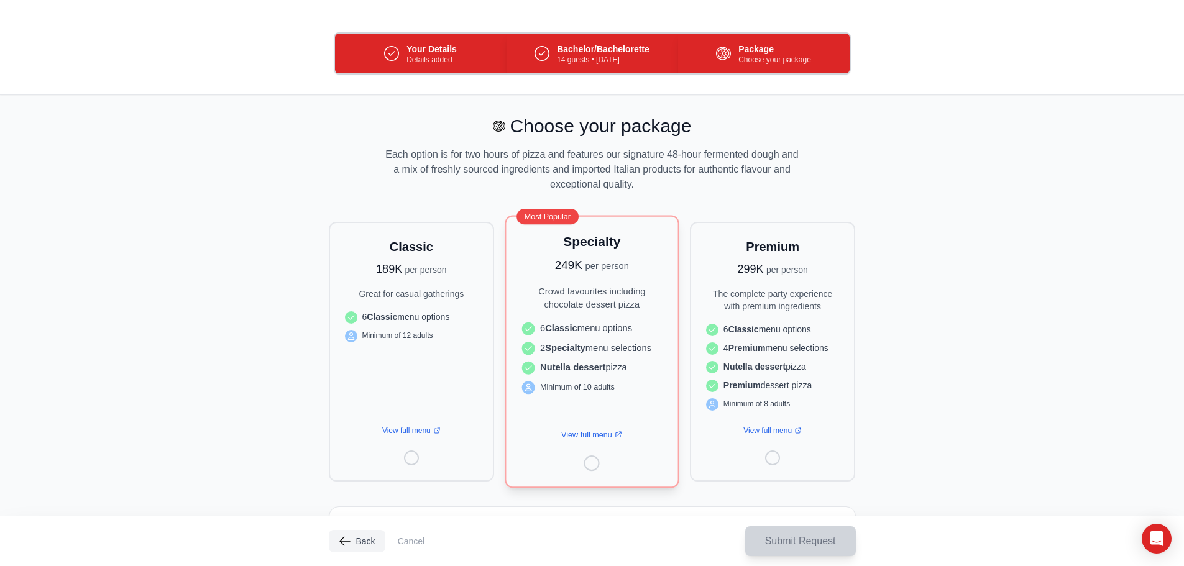
click at [545, 277] on div "Specialty 249K per person Crowd favourites including chocolate dessert pizza 6 …" at bounding box center [592, 324] width 140 height 182
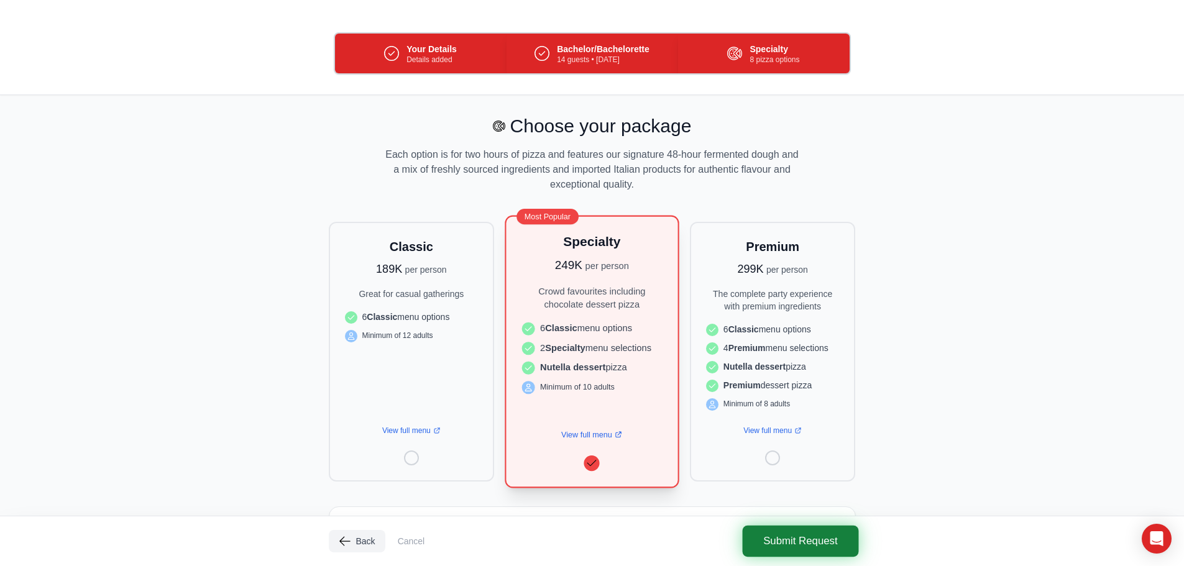
click at [801, 536] on span "Submit Request" at bounding box center [800, 541] width 75 height 16
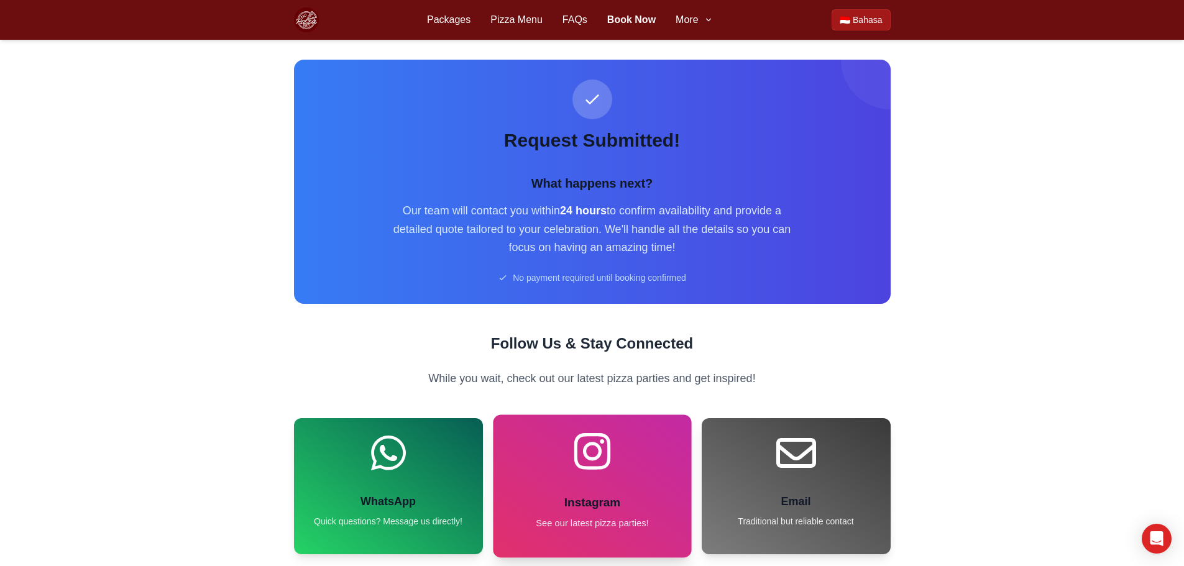
click at [589, 484] on div "Instagram See our latest pizza parties!" at bounding box center [592, 480] width 167 height 99
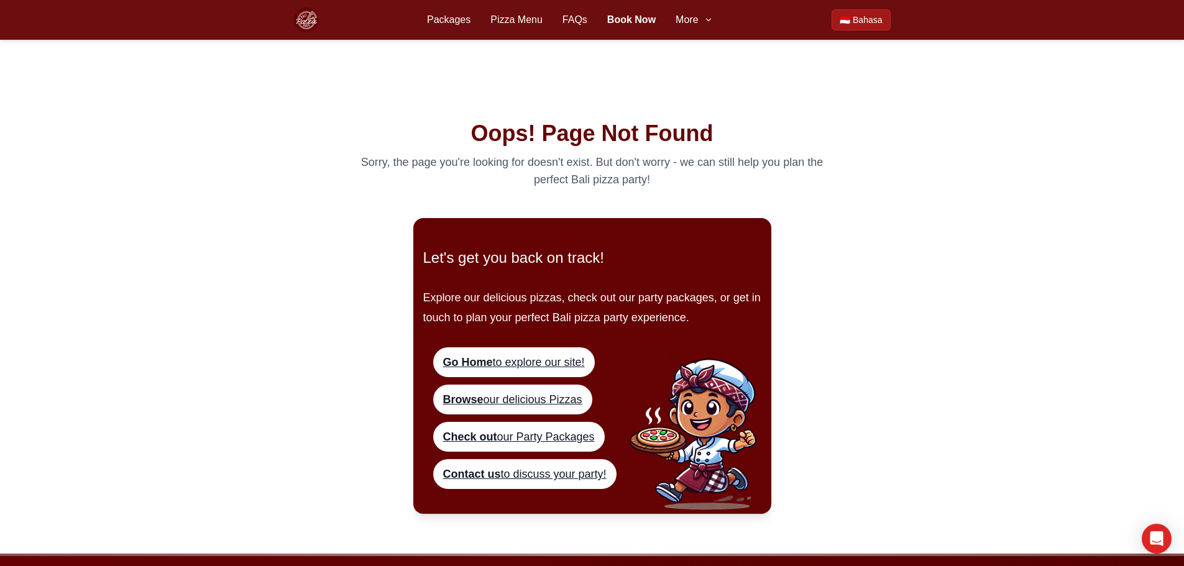
click at [297, 14] on img at bounding box center [306, 19] width 25 height 25
